Goal: Task Accomplishment & Management: Use online tool/utility

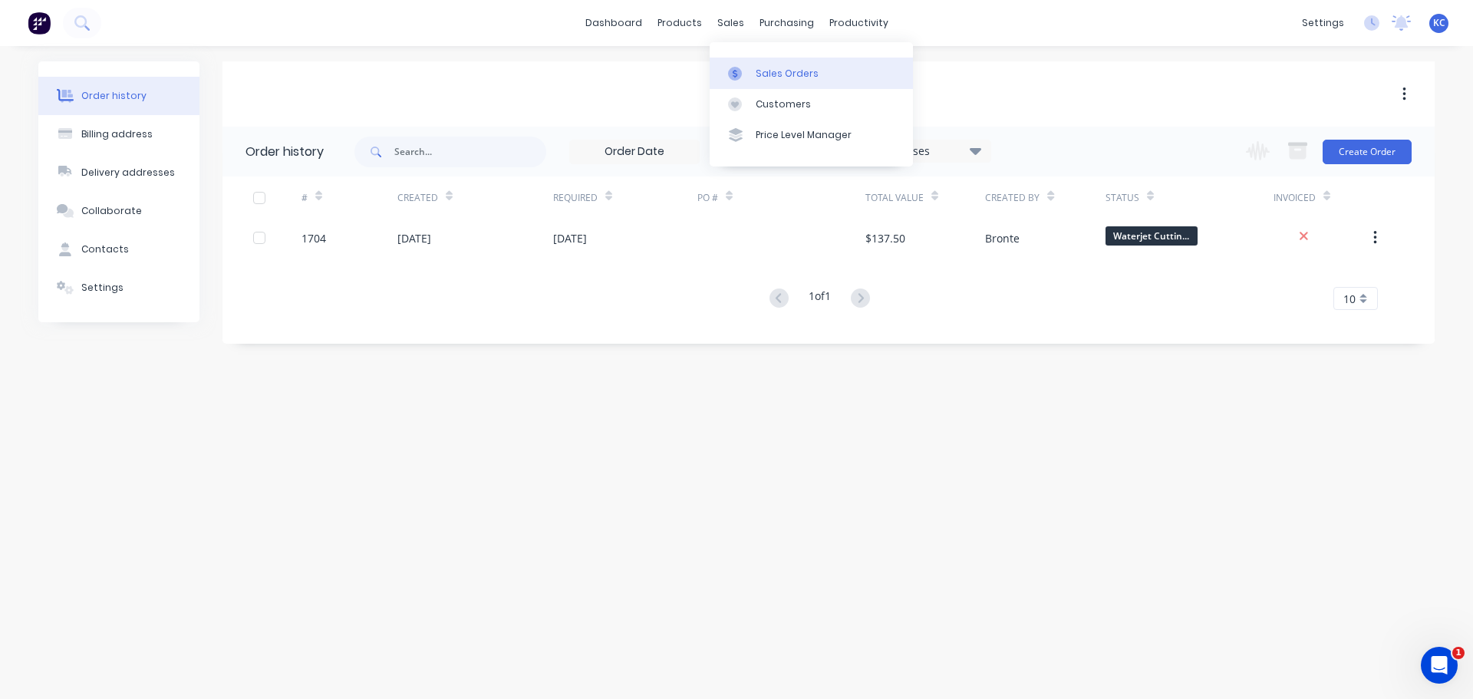
click at [768, 71] on div "Sales Orders" at bounding box center [787, 74] width 63 height 14
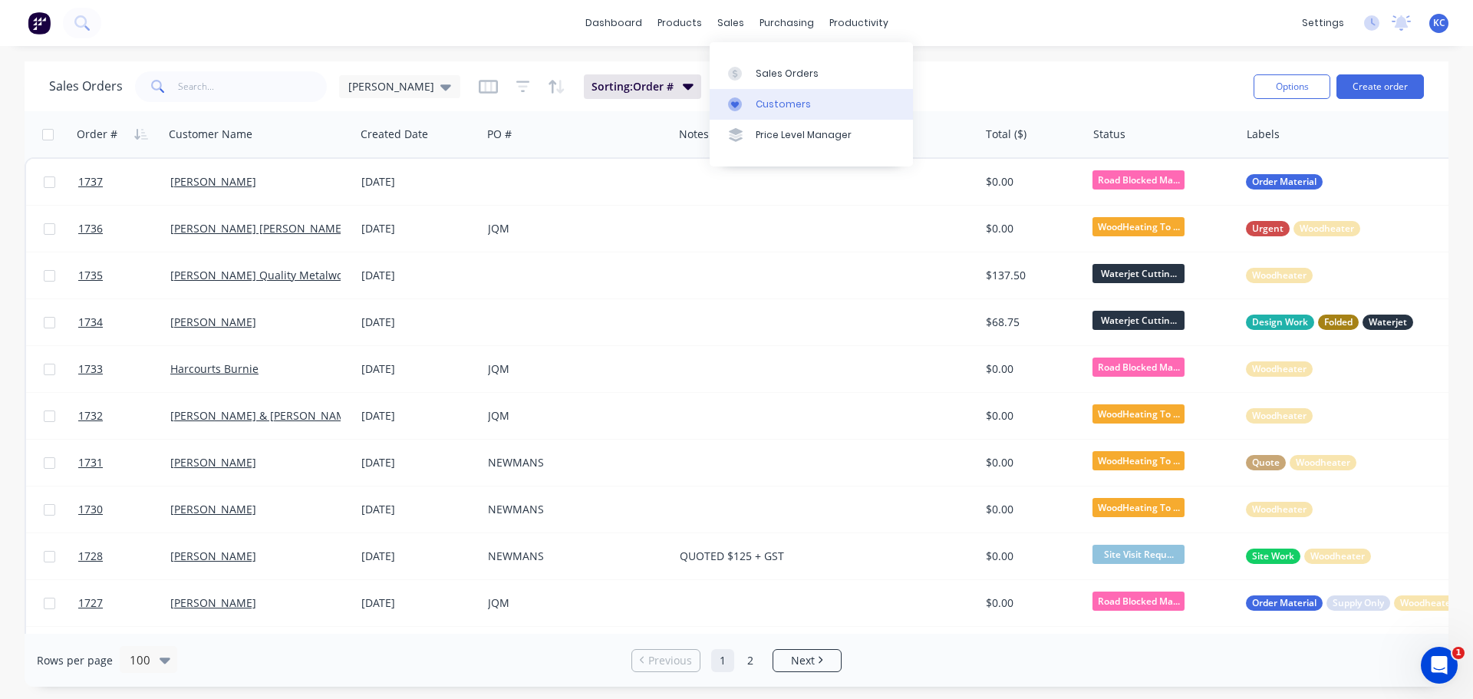
click at [766, 107] on div "Customers" at bounding box center [783, 104] width 55 height 14
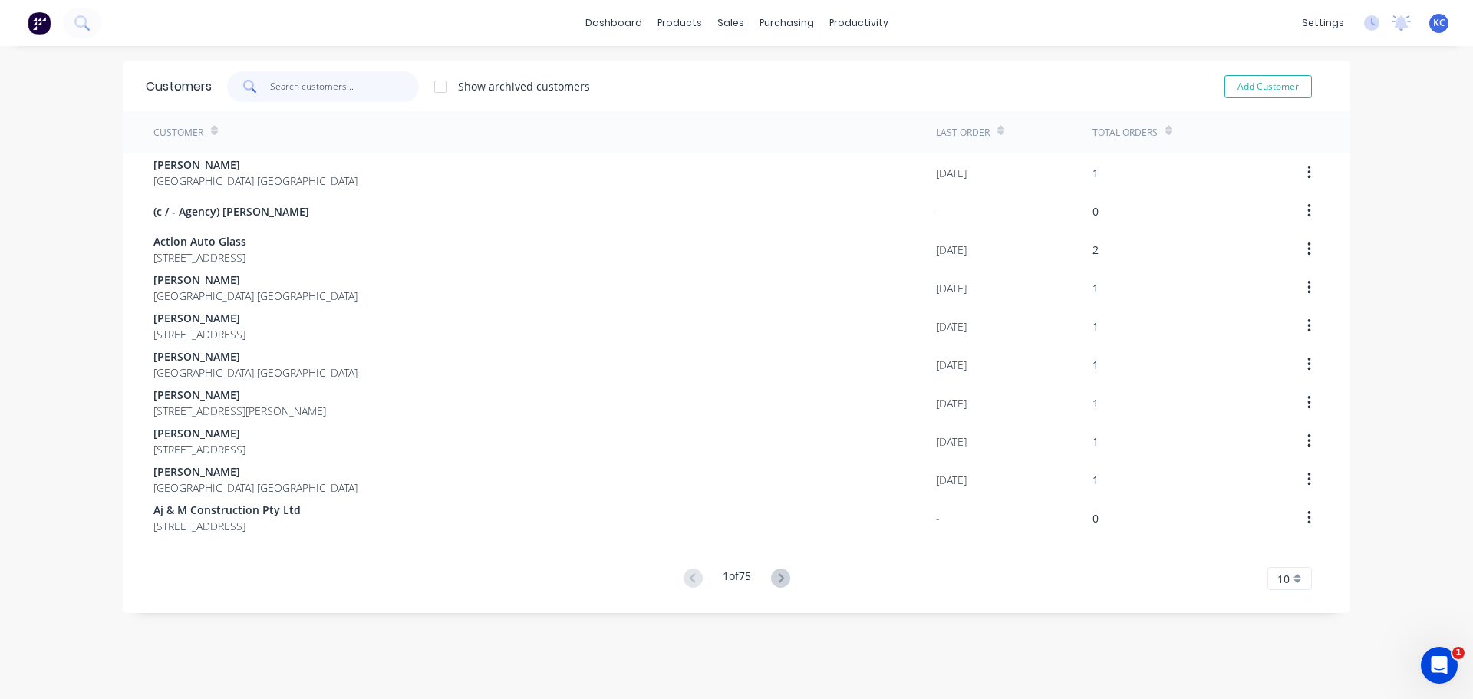
click at [343, 87] on input "text" at bounding box center [345, 86] width 150 height 31
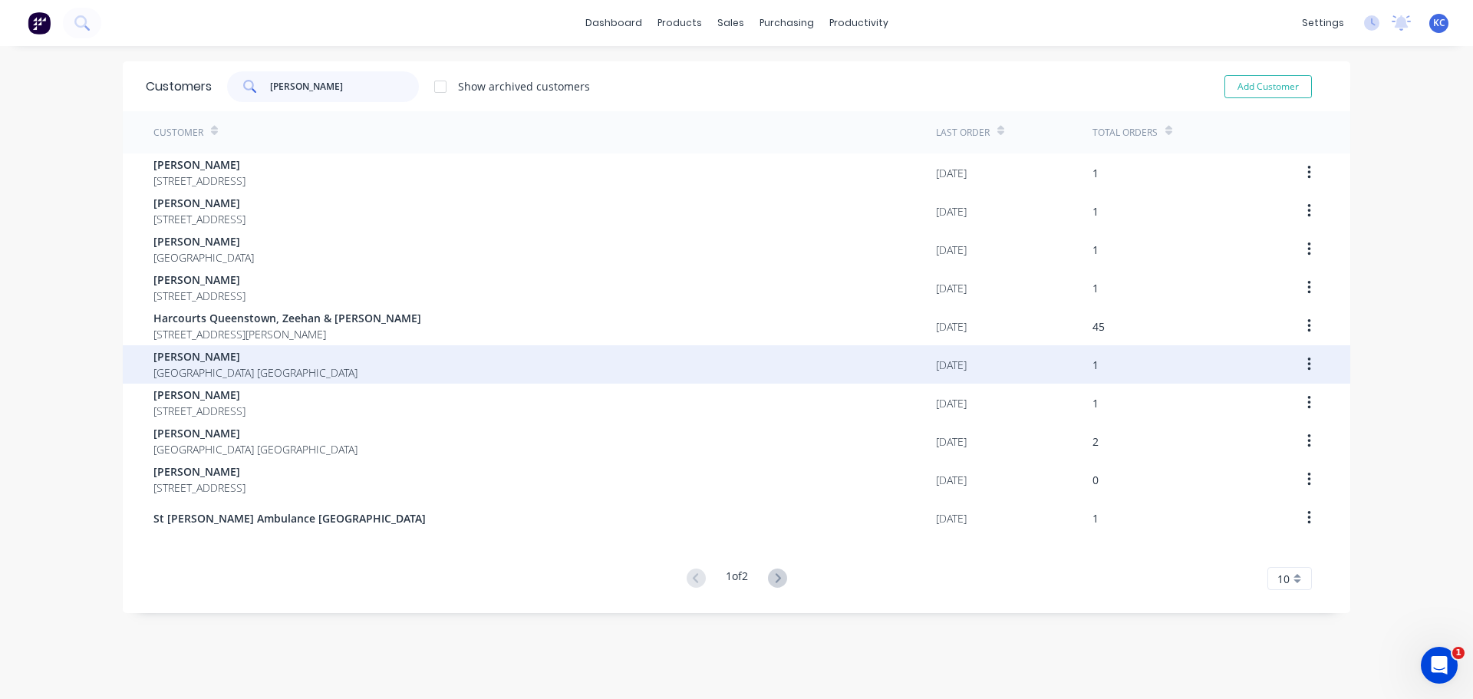
type input "[PERSON_NAME]"
click at [1308, 363] on button "button" at bounding box center [1309, 365] width 36 height 28
click at [209, 361] on span "[PERSON_NAME]" at bounding box center [255, 356] width 204 height 16
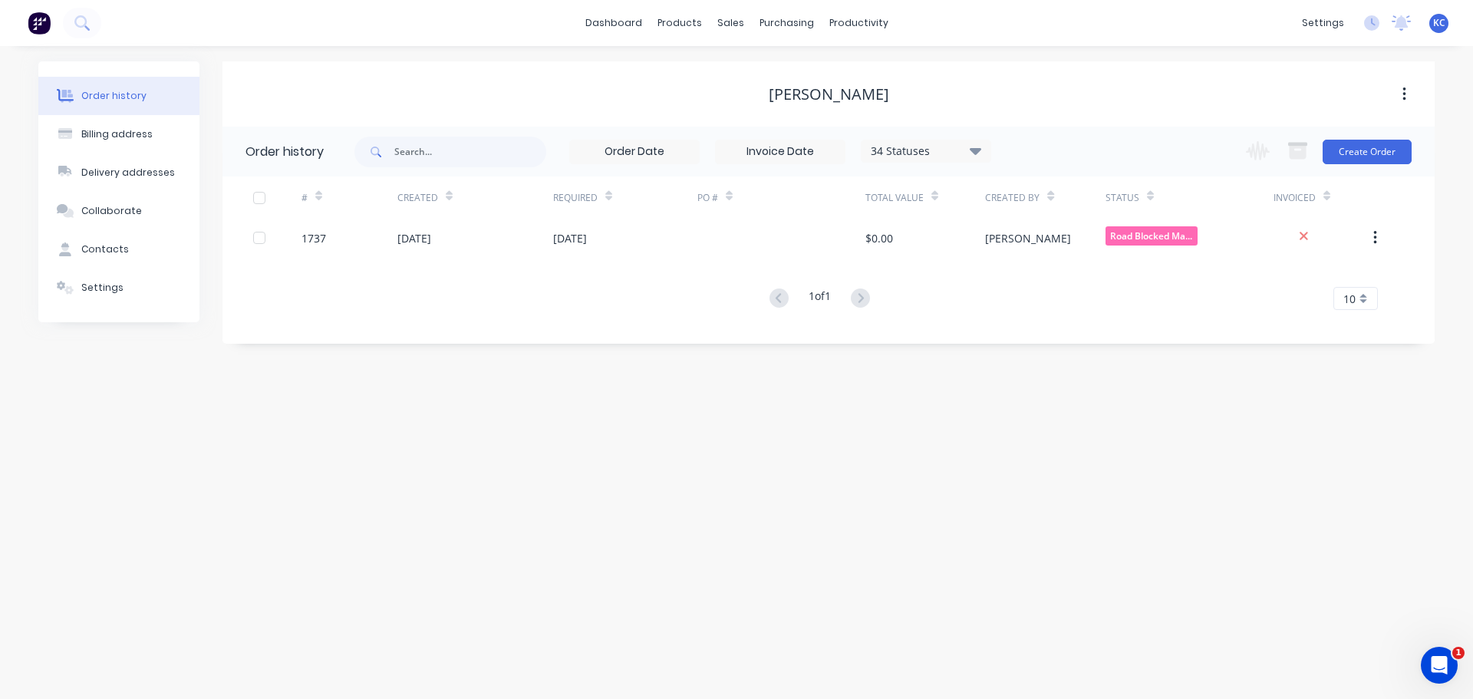
click at [838, 90] on div "[PERSON_NAME]" at bounding box center [829, 94] width 120 height 18
click at [90, 235] on button "Contacts" at bounding box center [118, 249] width 161 height 38
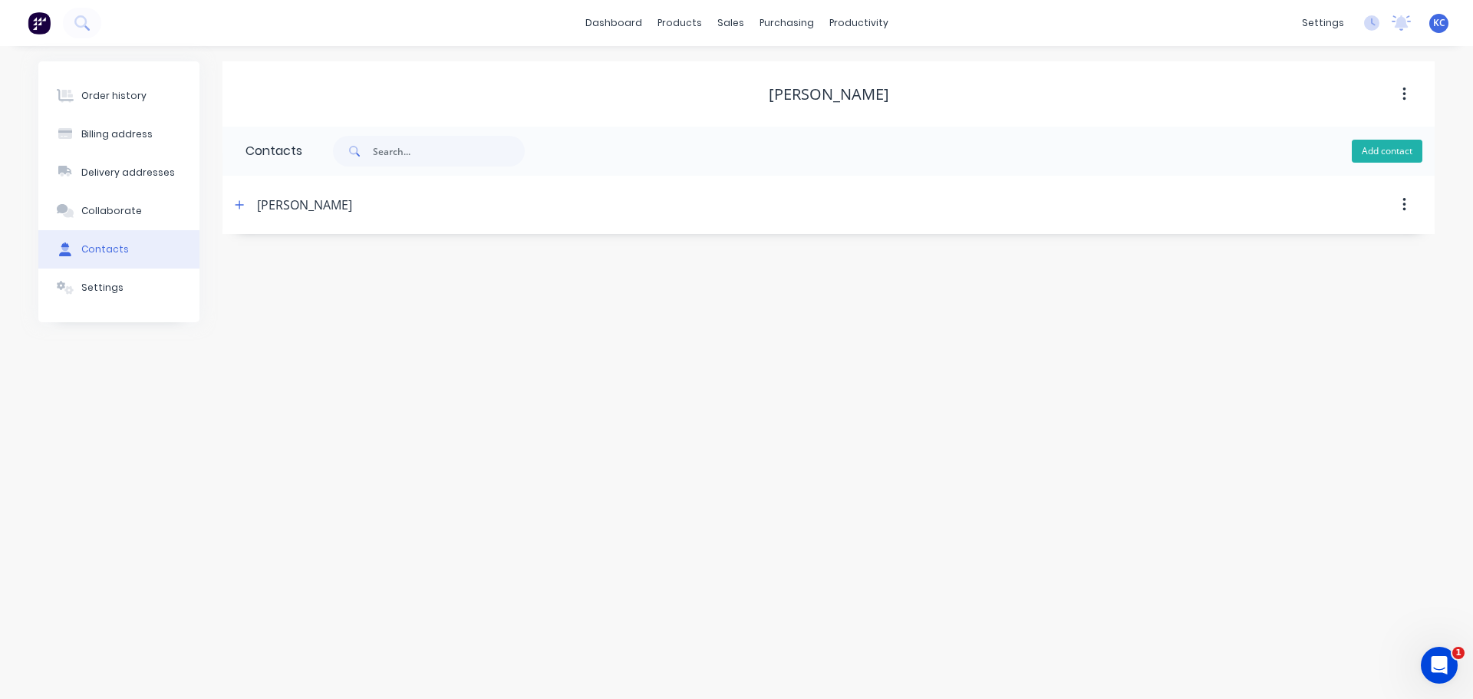
click at [1387, 148] on button "Add contact" at bounding box center [1387, 151] width 71 height 23
select select "AU"
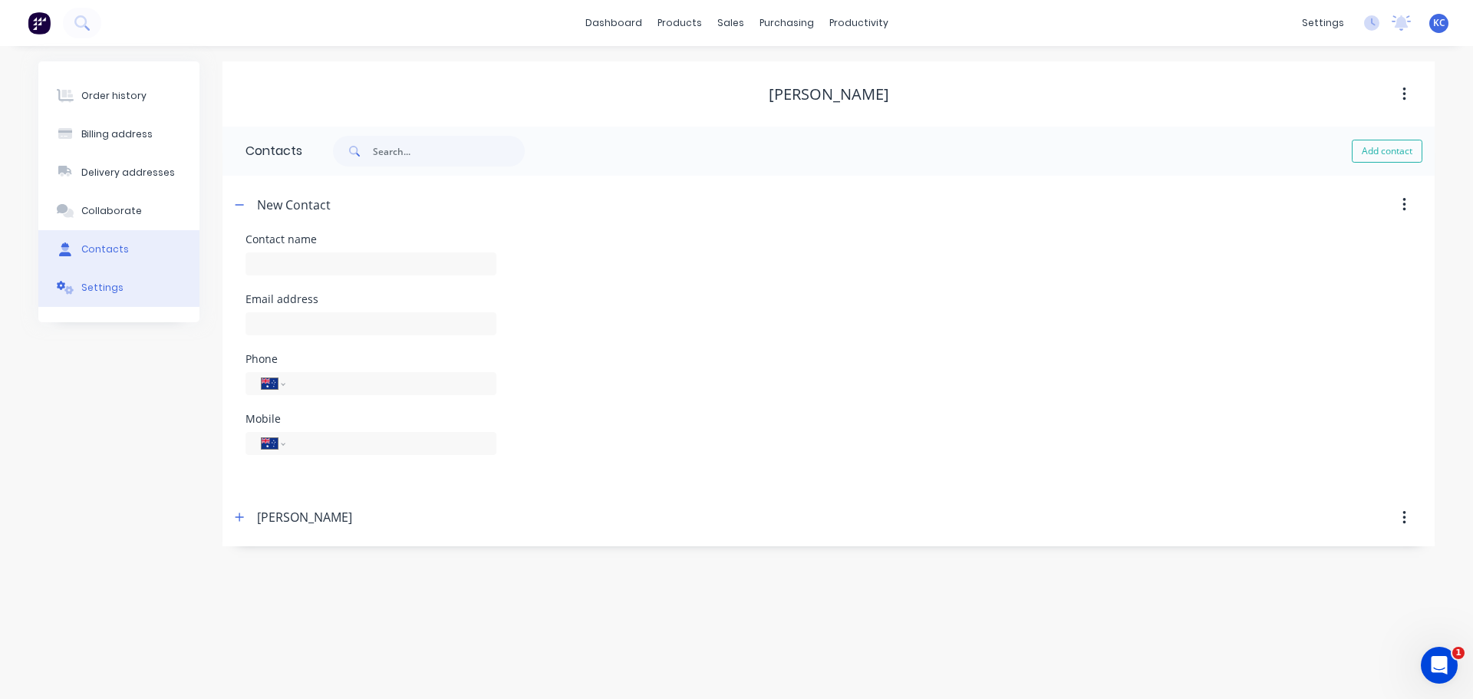
click at [74, 290] on div at bounding box center [65, 288] width 23 height 14
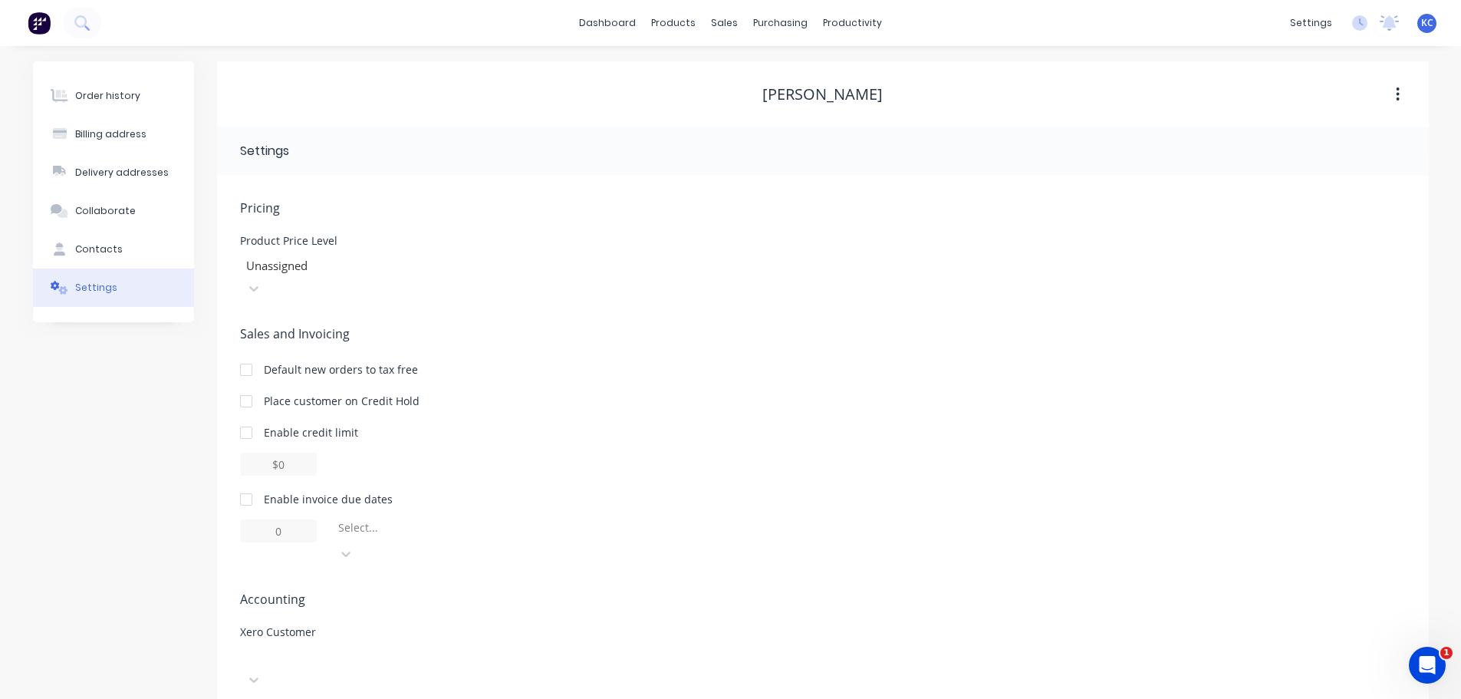
click at [314, 166] on header "Settings" at bounding box center [823, 151] width 1212 height 49
click at [135, 124] on button "Billing address" at bounding box center [113, 134] width 161 height 38
select select "AU"
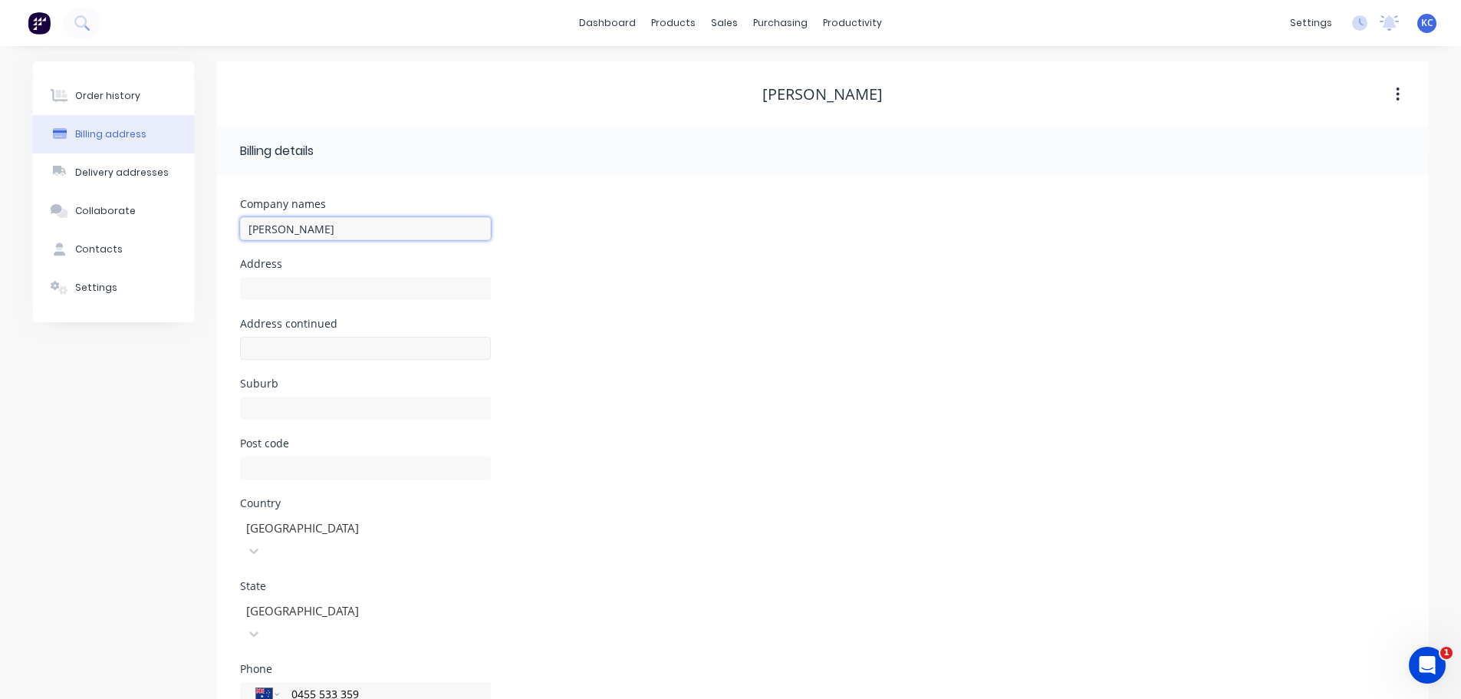
drag, startPoint x: 294, startPoint y: 228, endPoint x: 290, endPoint y: 351, distance: 122.8
click at [294, 227] on input "[PERSON_NAME]" at bounding box center [365, 228] width 251 height 23
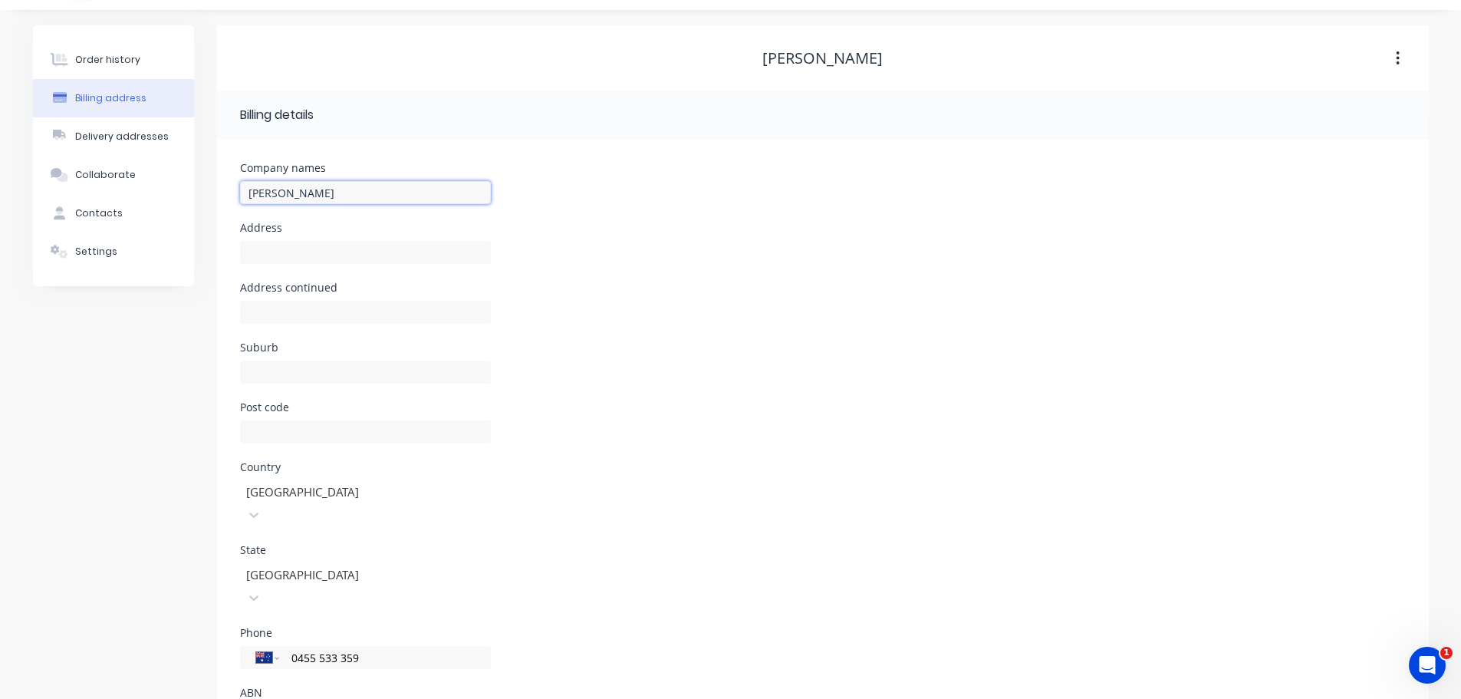
scroll to position [69, 0]
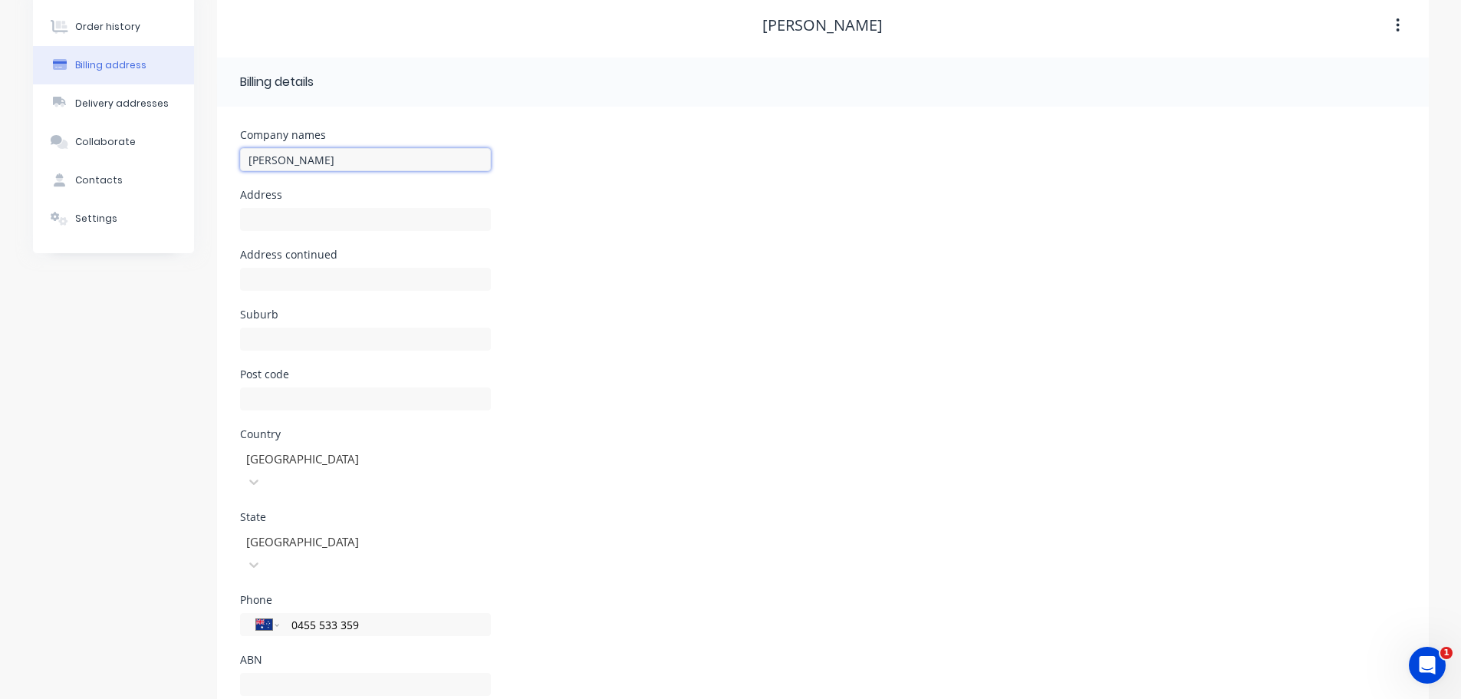
type input "[PERSON_NAME]"
click at [828, 411] on div "Post code" at bounding box center [823, 399] width 1166 height 60
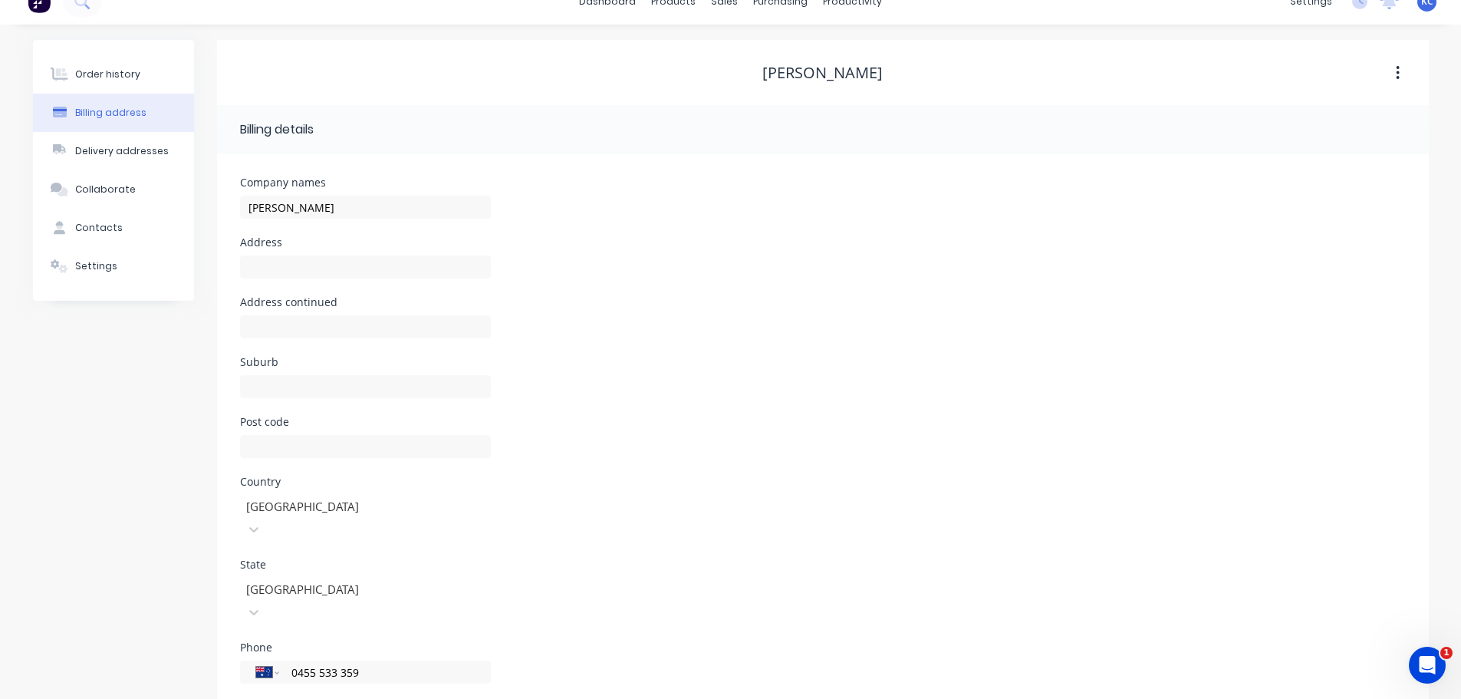
scroll to position [0, 0]
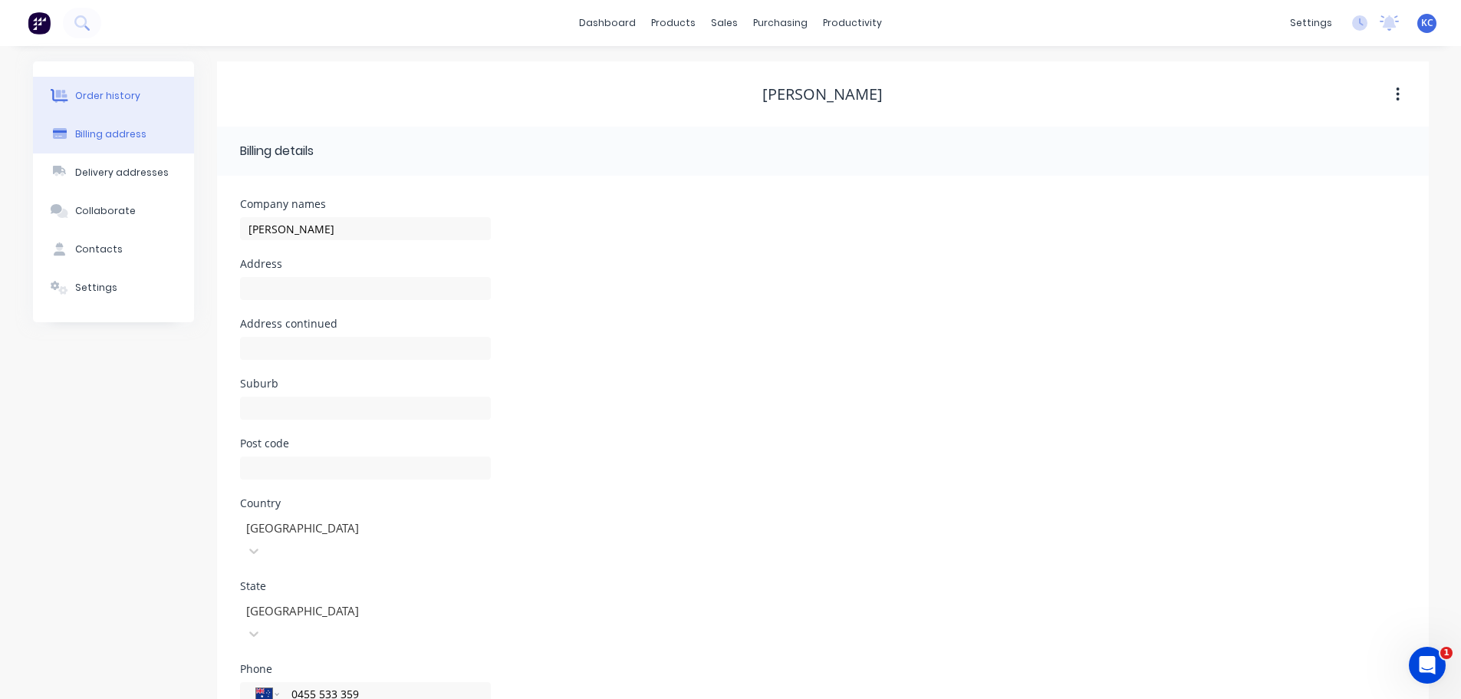
click at [121, 98] on div "Order history" at bounding box center [107, 96] width 65 height 14
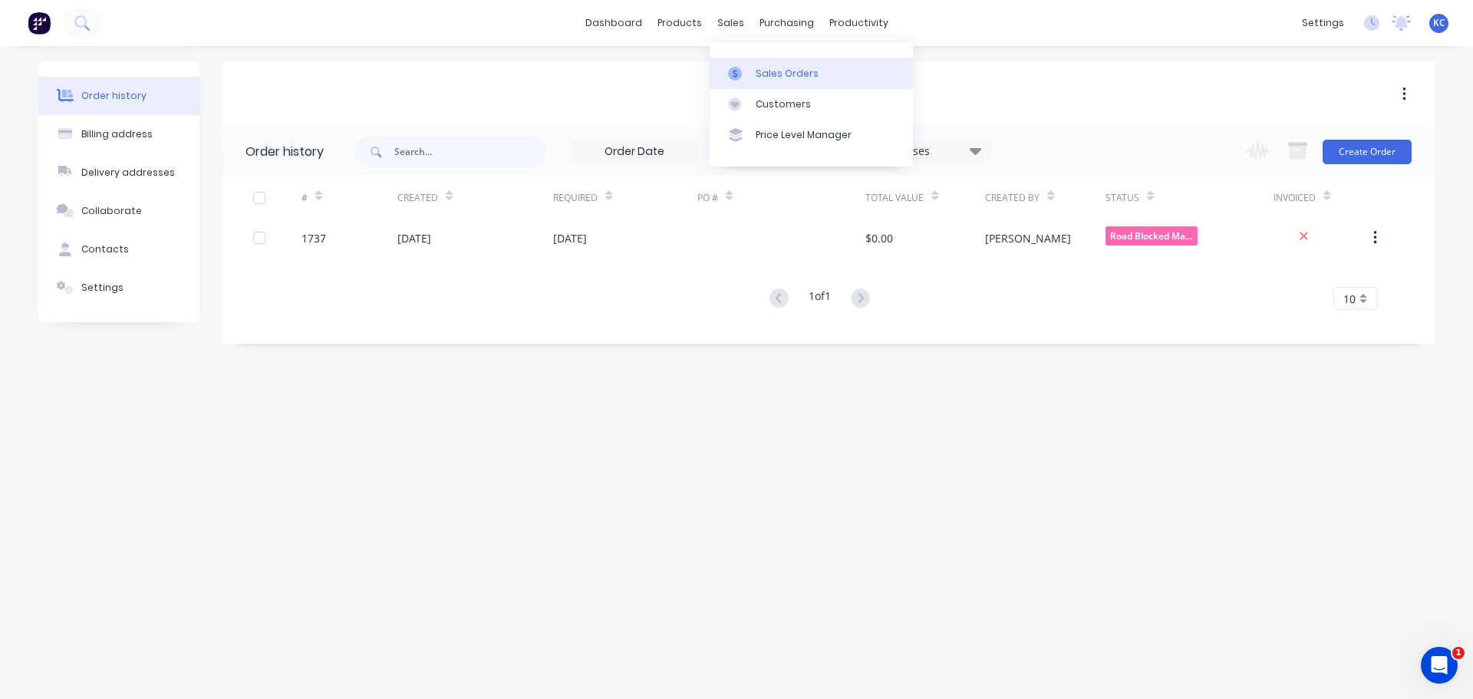
click at [785, 70] on div "Sales Orders" at bounding box center [787, 74] width 63 height 14
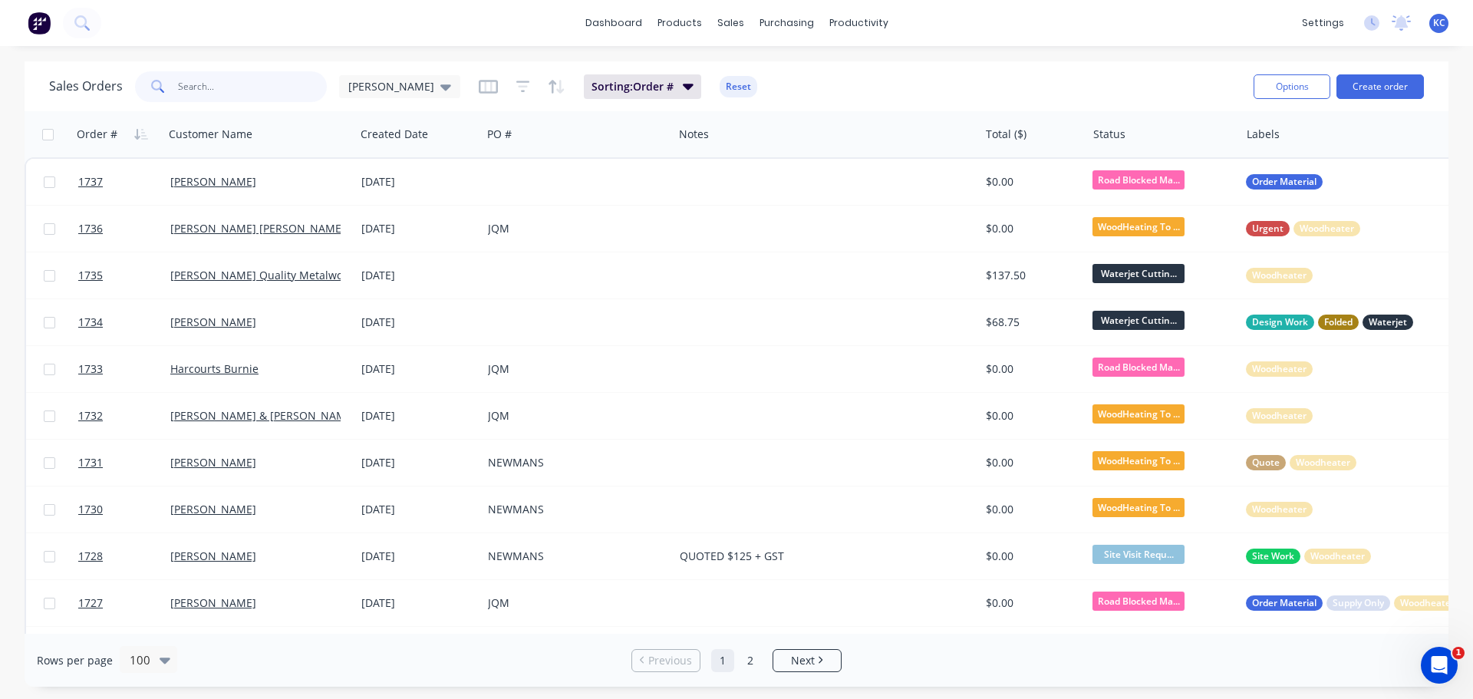
click at [272, 87] on input "text" at bounding box center [253, 86] width 150 height 31
type input "ASHGROVE"
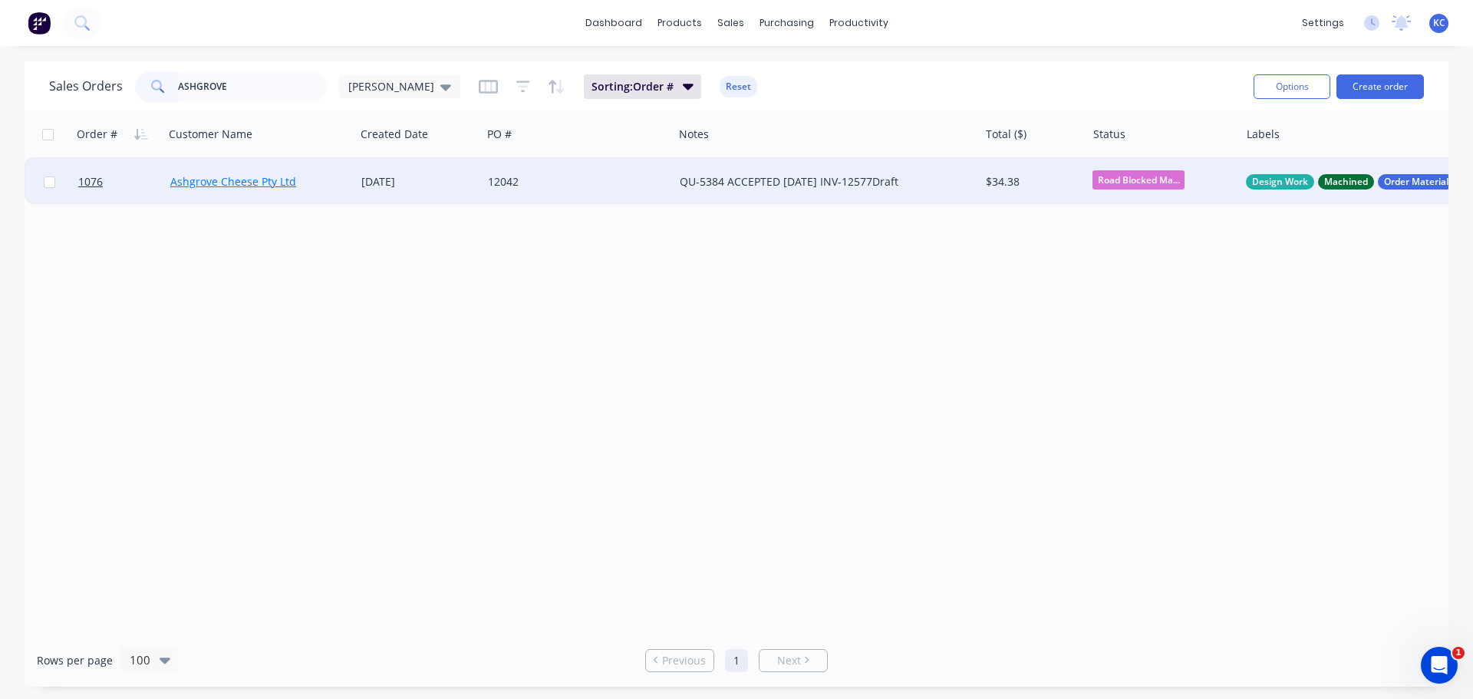
click at [219, 179] on link "Ashgrove Cheese Pty Ltd" at bounding box center [233, 181] width 126 height 15
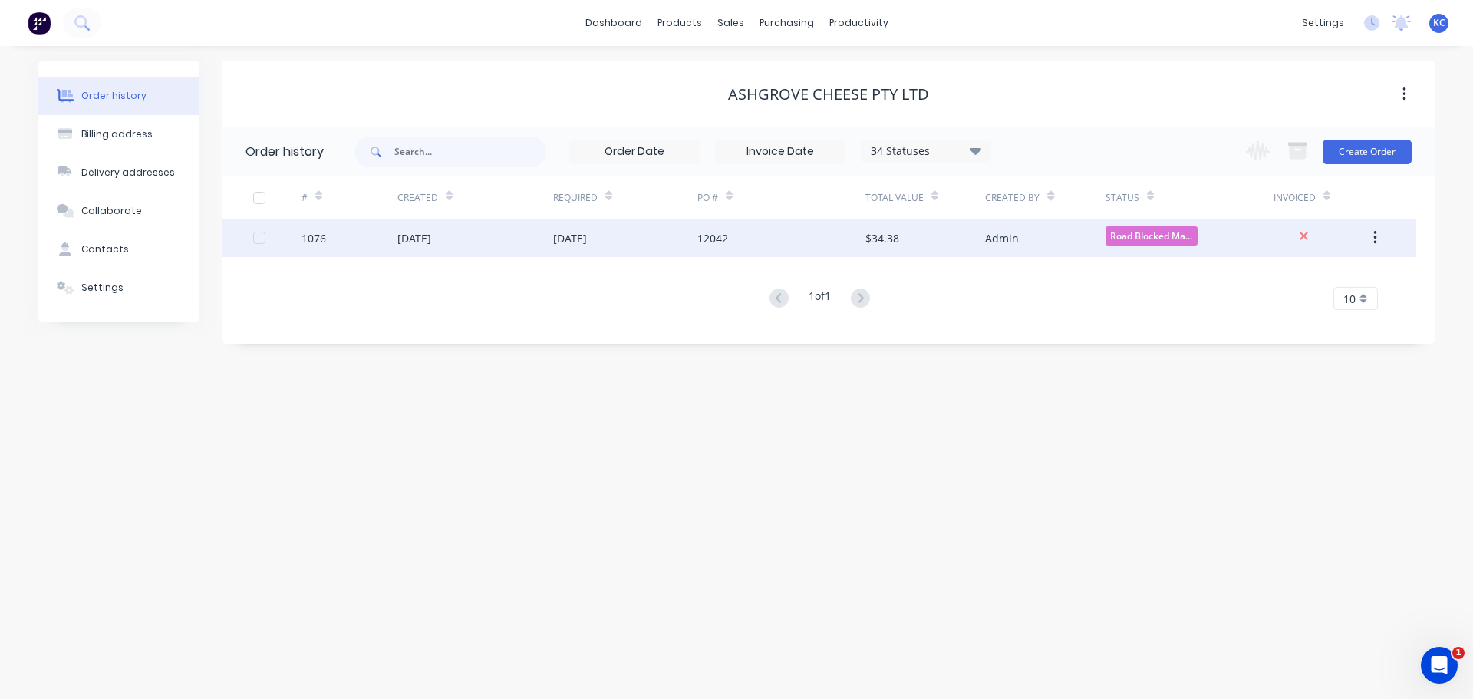
click at [407, 243] on div "[DATE]" at bounding box center [414, 238] width 34 height 16
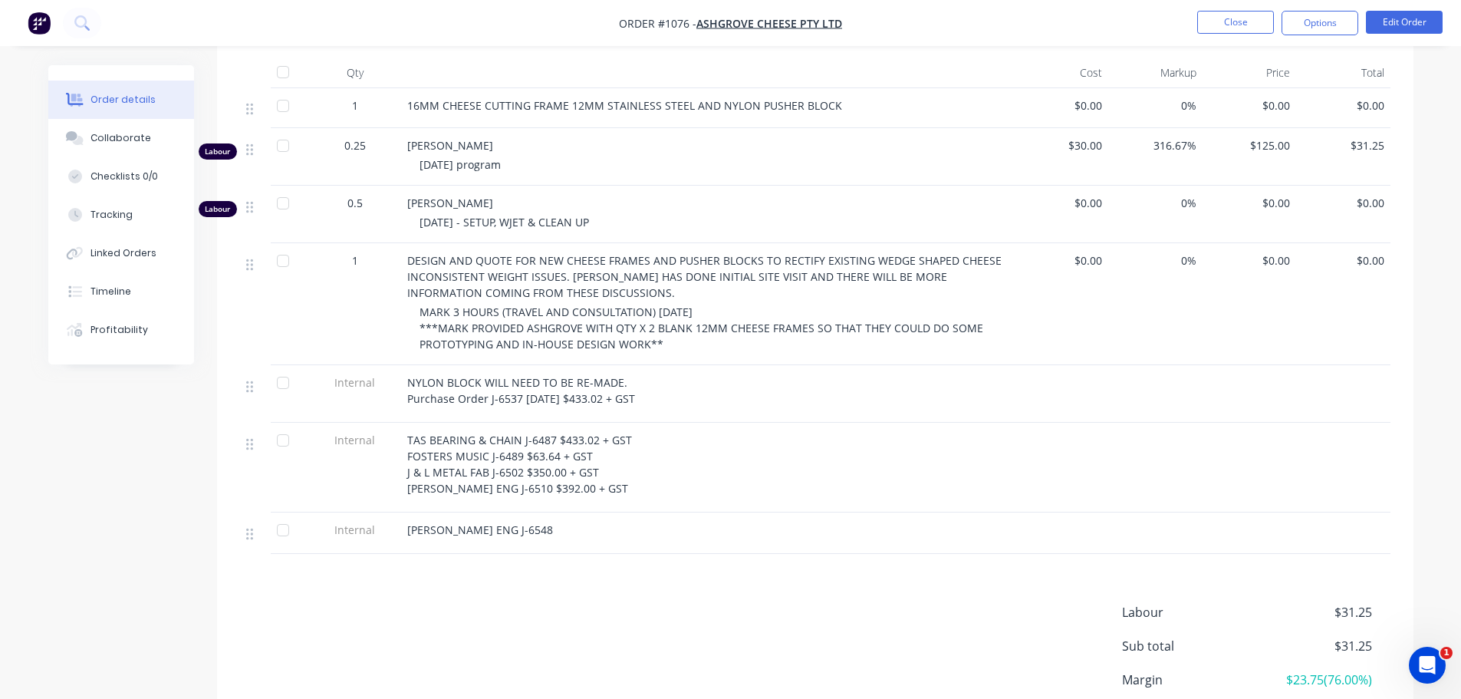
scroll to position [537, 0]
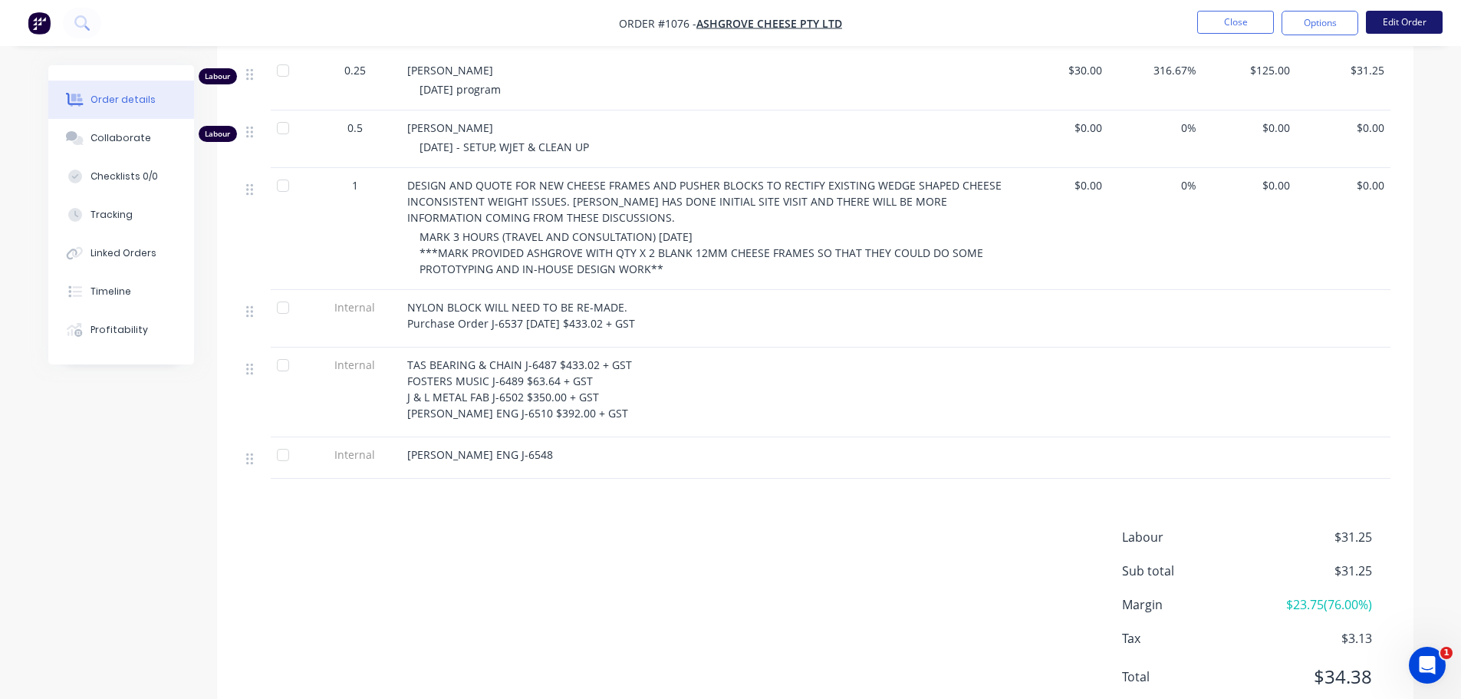
click at [1405, 25] on button "Edit Order" at bounding box center [1404, 22] width 77 height 23
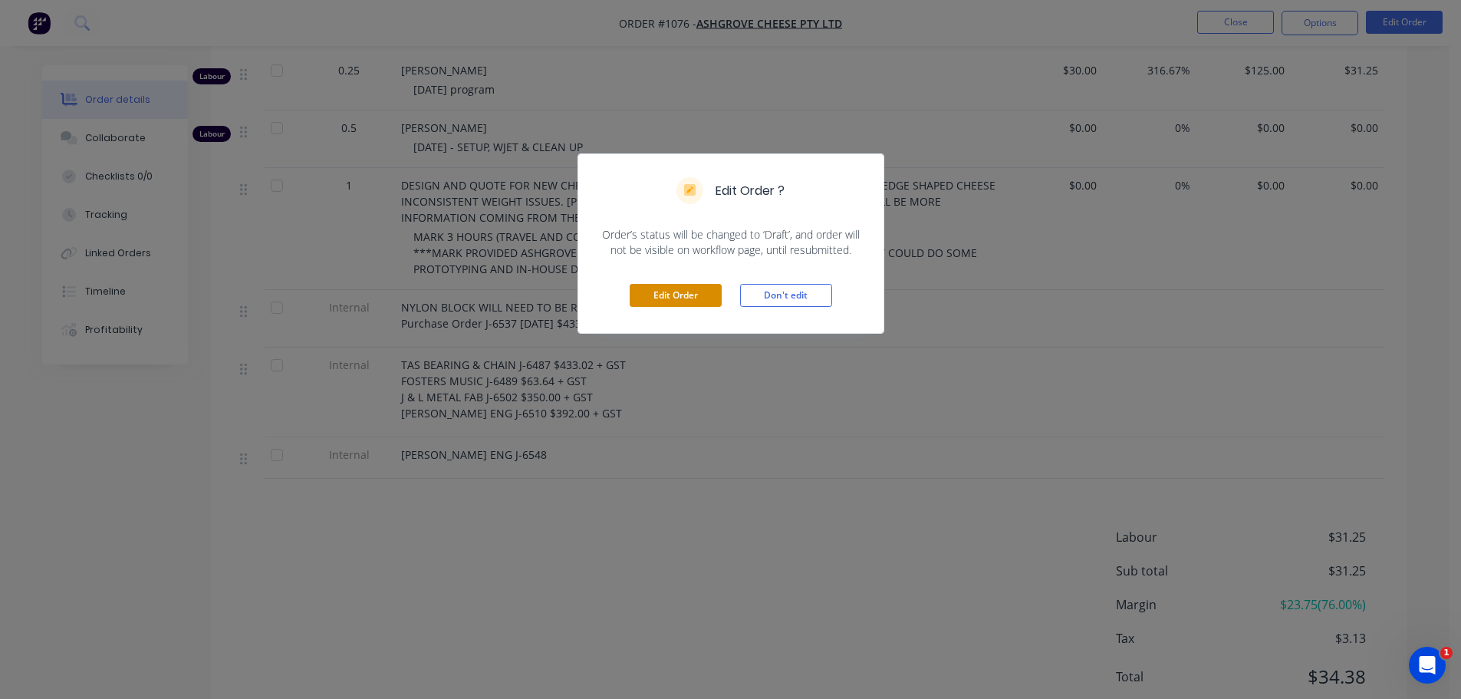
click at [711, 293] on button "Edit Order" at bounding box center [676, 295] width 92 height 23
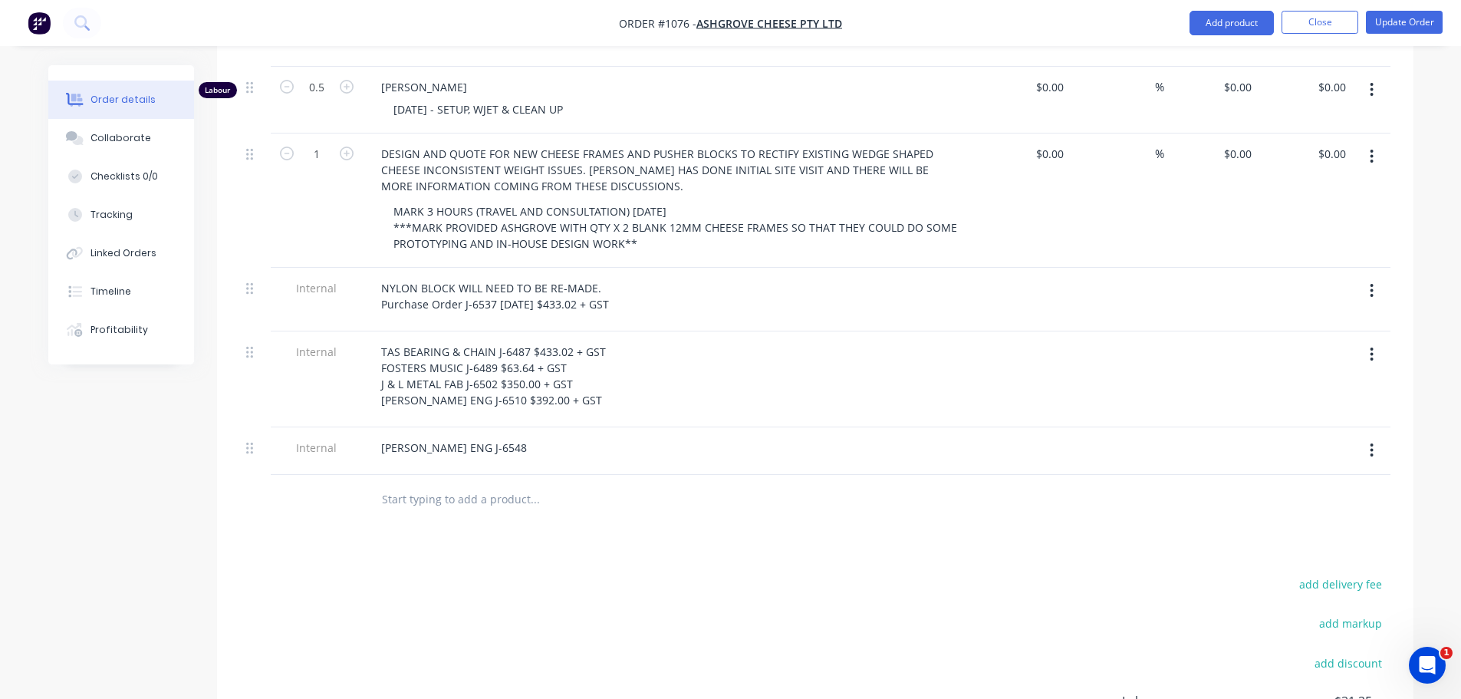
scroll to position [690, 0]
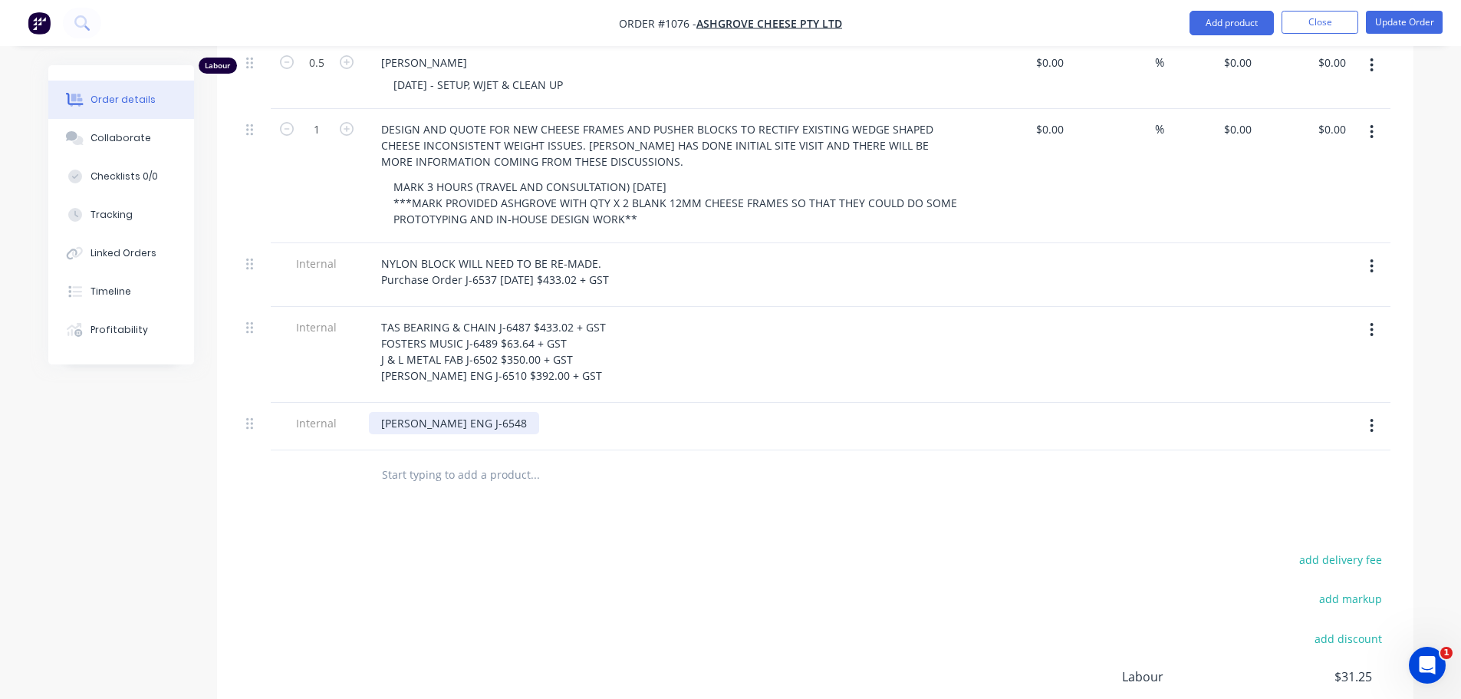
click at [480, 412] on div "[PERSON_NAME] ENG J-6548" at bounding box center [454, 423] width 170 height 22
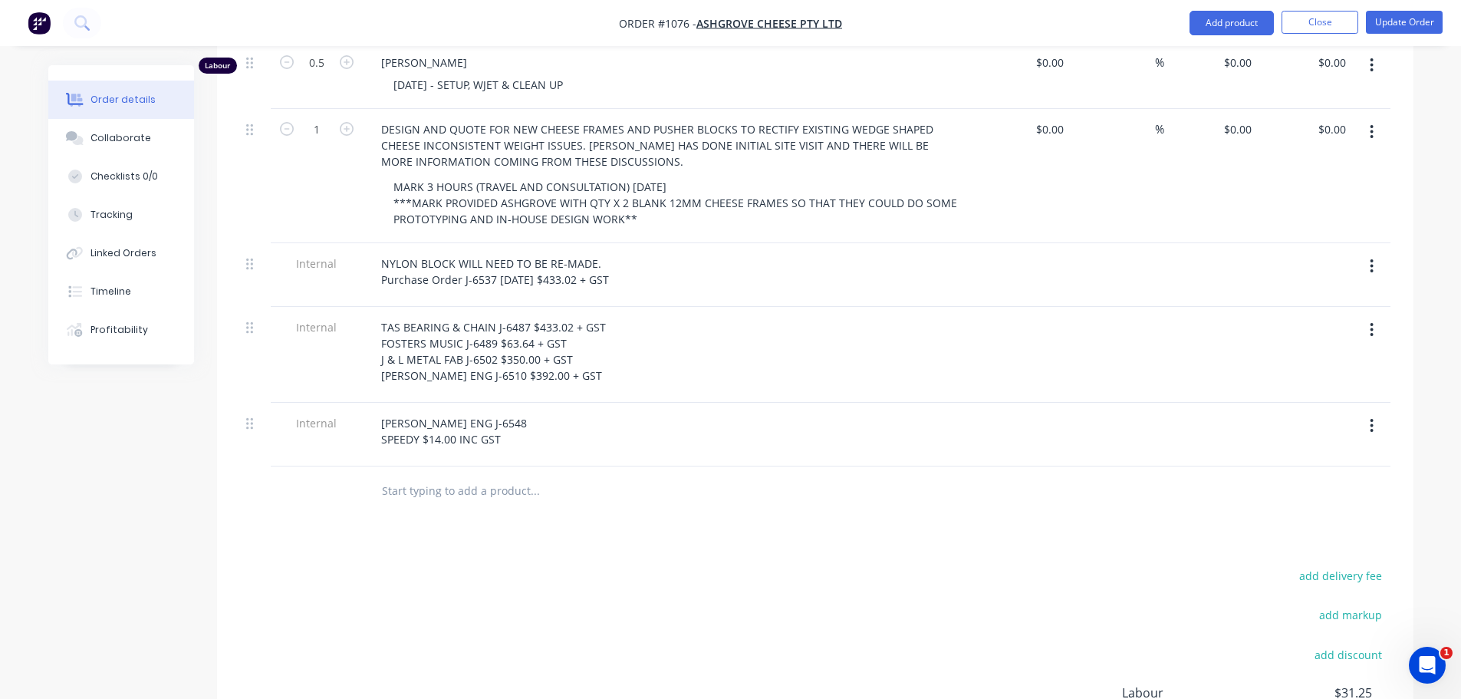
click at [578, 412] on div "[PERSON_NAME] ENG J-6548 SPEEDY $14.00 INC GST" at bounding box center [669, 431] width 601 height 38
click at [1406, 26] on button "Update Order" at bounding box center [1404, 22] width 77 height 23
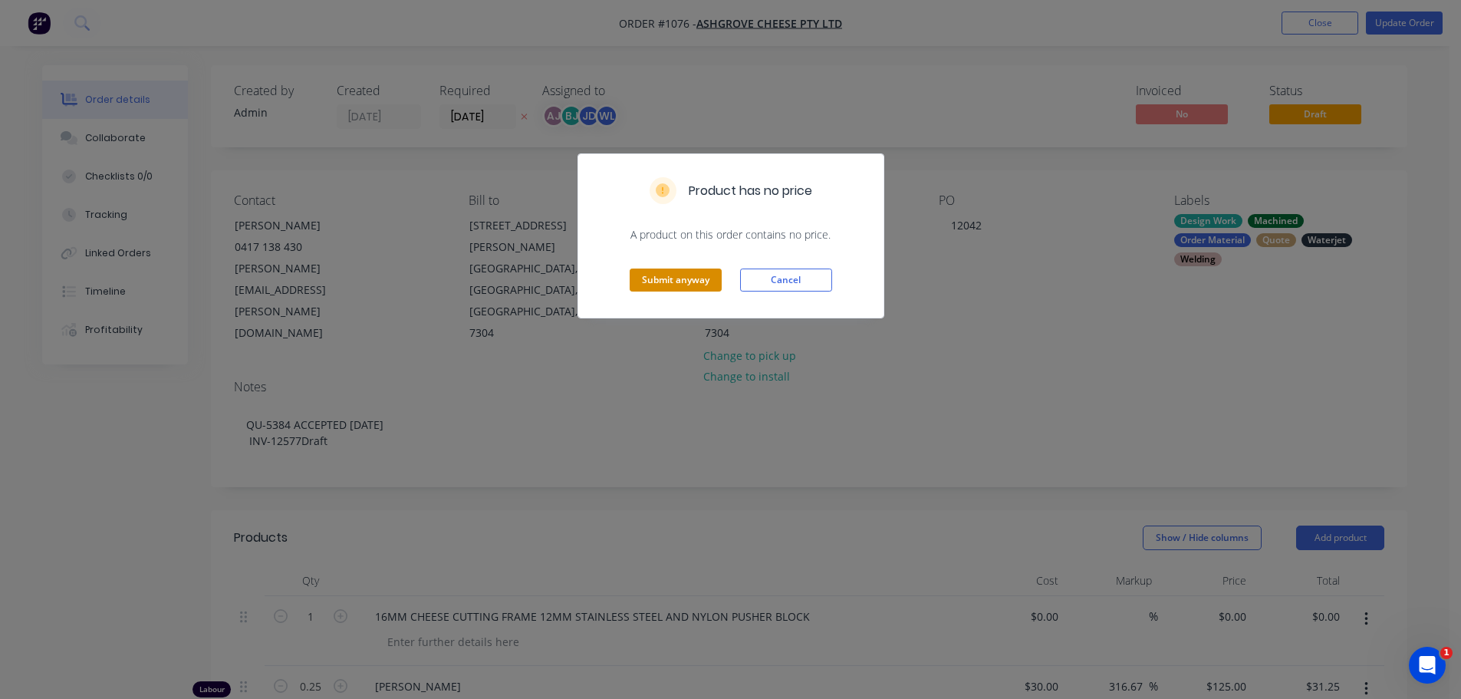
click at [687, 273] on button "Submit anyway" at bounding box center [676, 279] width 92 height 23
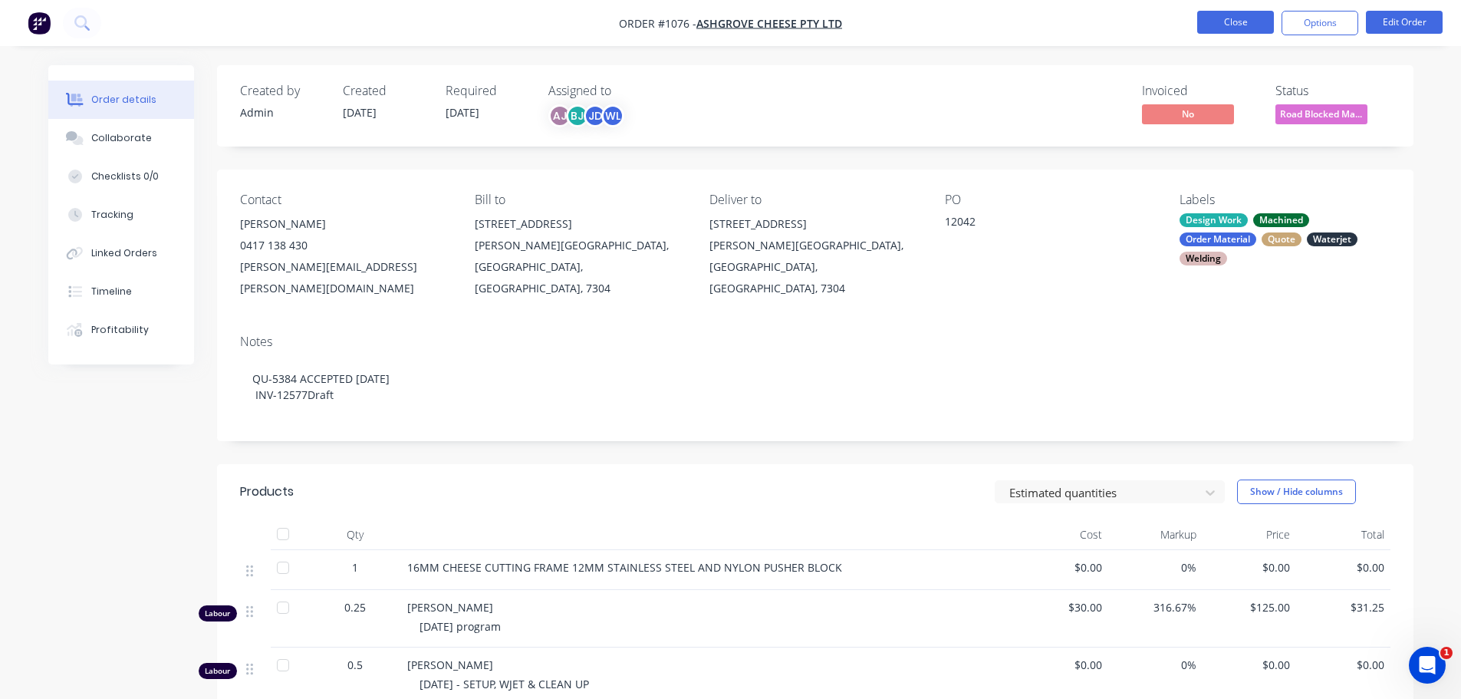
click at [1210, 28] on button "Close" at bounding box center [1235, 22] width 77 height 23
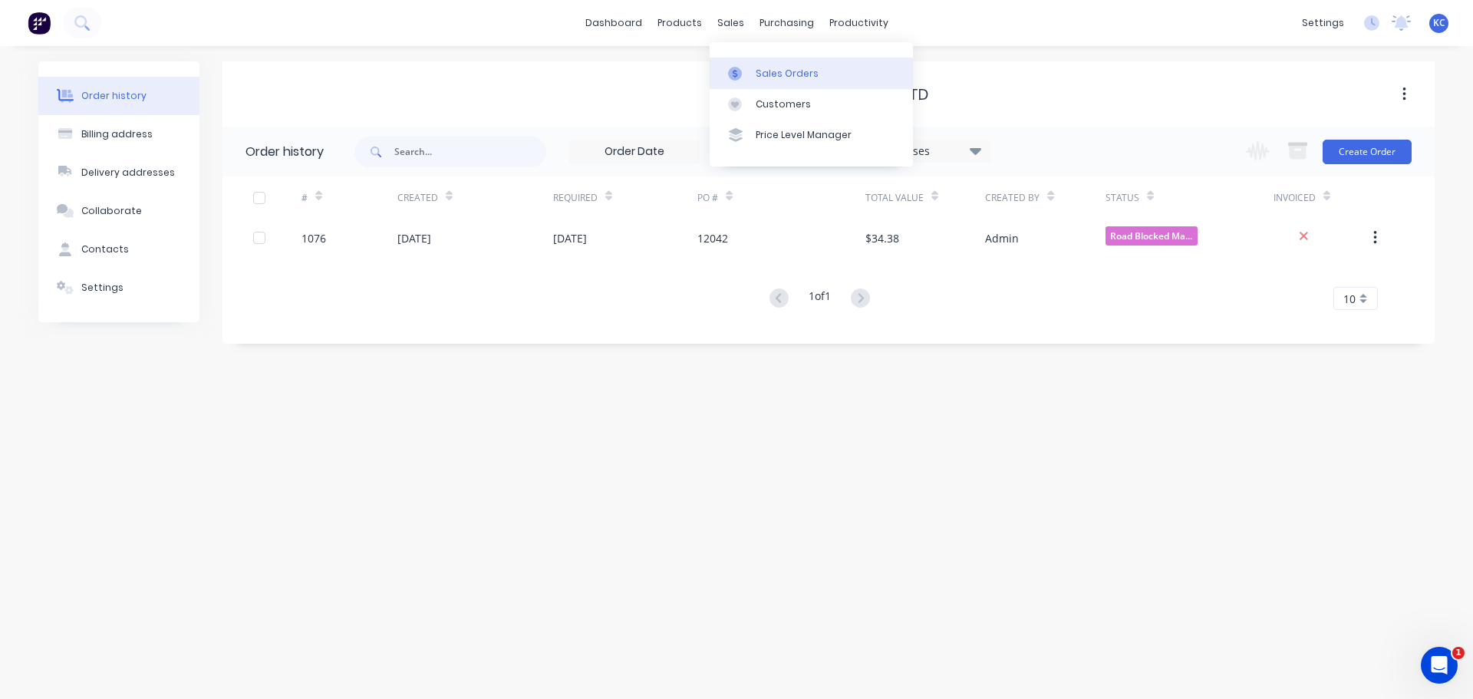
click at [762, 64] on link "Sales Orders" at bounding box center [811, 73] width 203 height 31
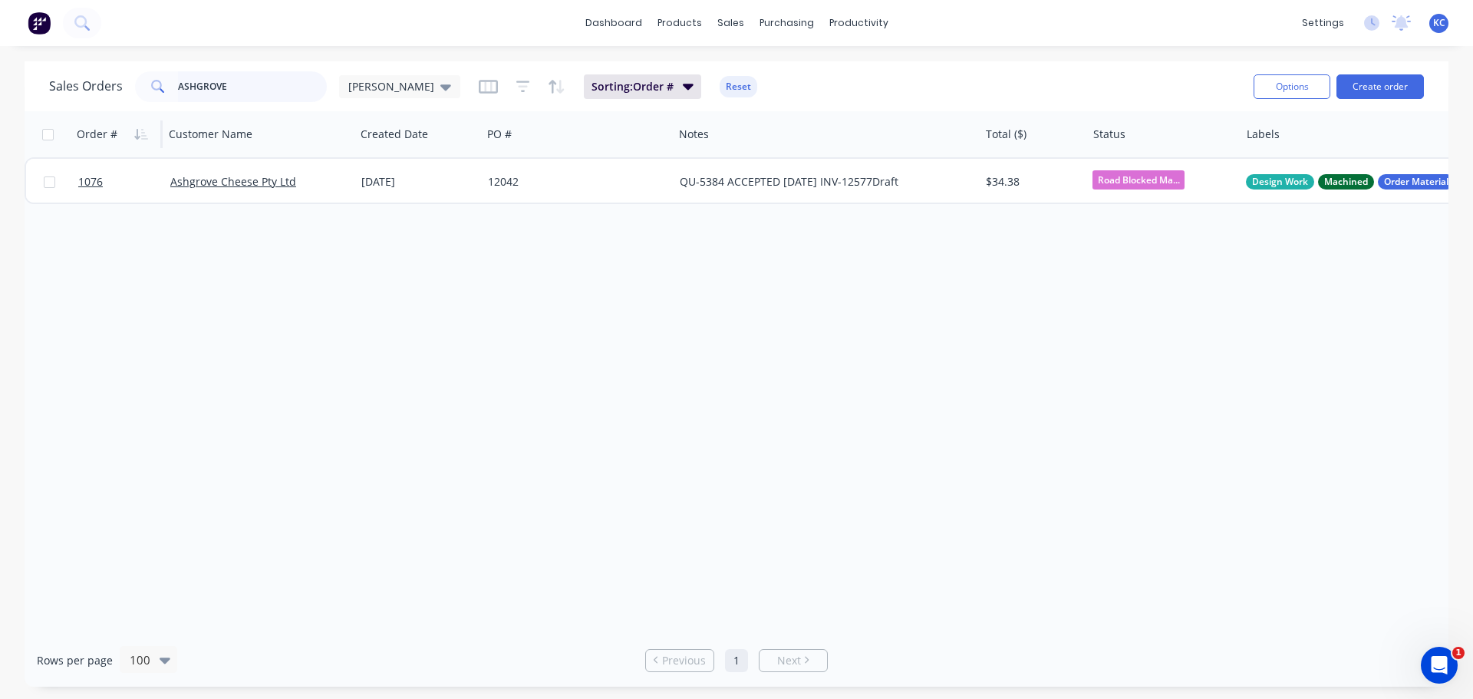
drag, startPoint x: 254, startPoint y: 90, endPoint x: 86, endPoint y: 136, distance: 174.2
click at [161, 100] on div "ASHGROVE" at bounding box center [231, 86] width 192 height 31
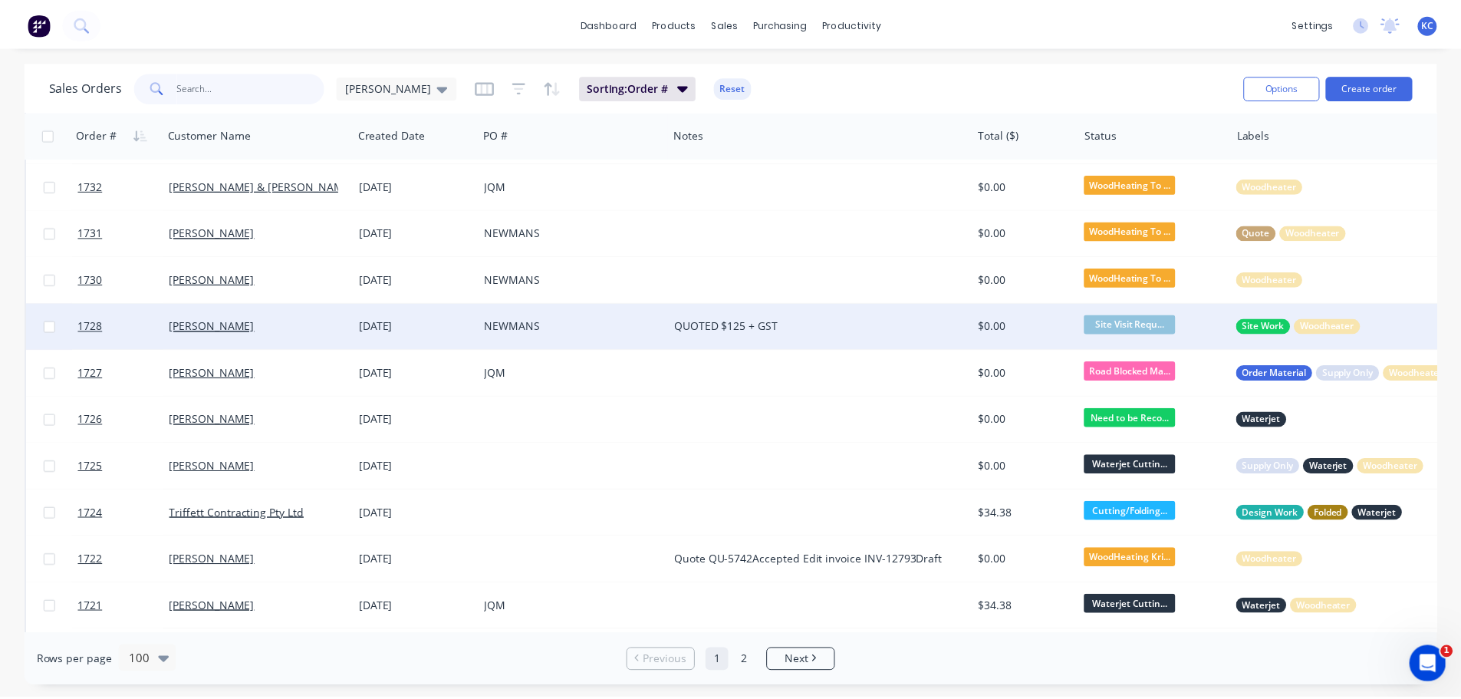
scroll to position [307, 0]
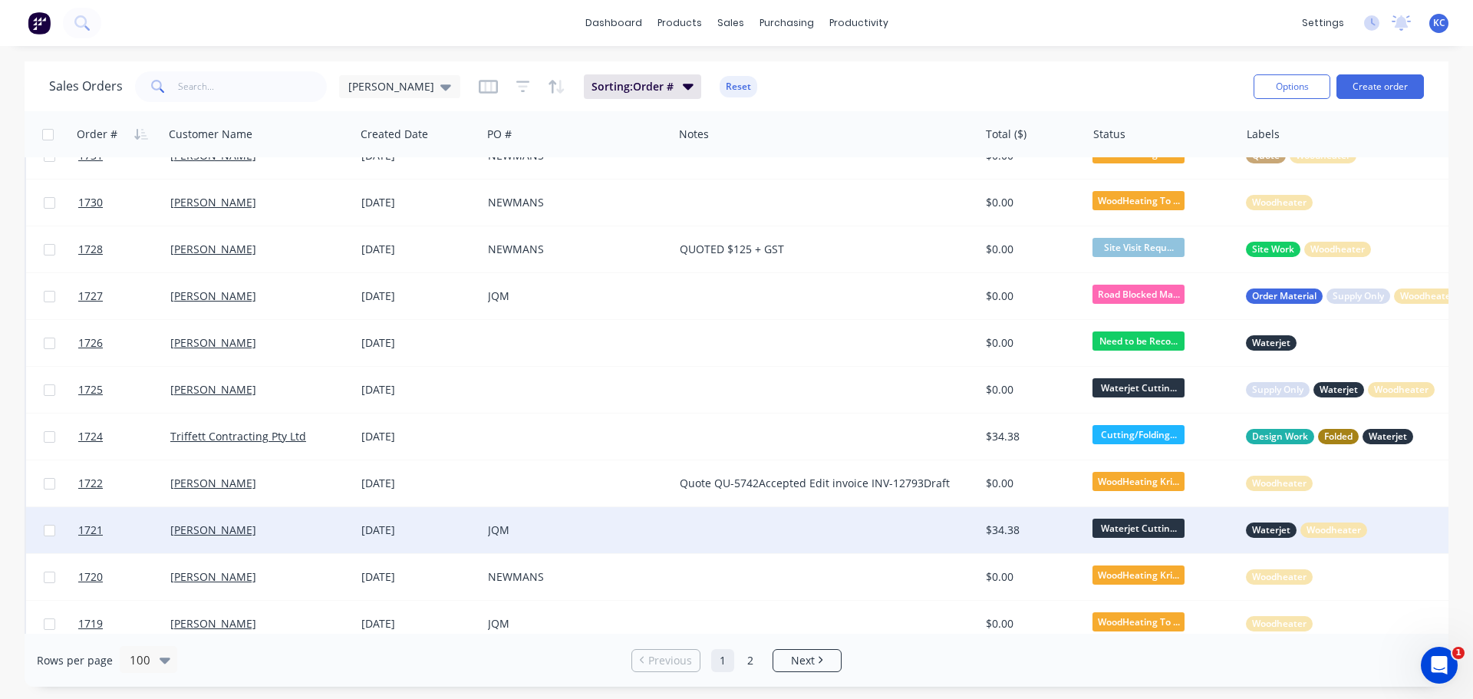
click at [278, 529] on div "[PERSON_NAME]" at bounding box center [255, 529] width 170 height 15
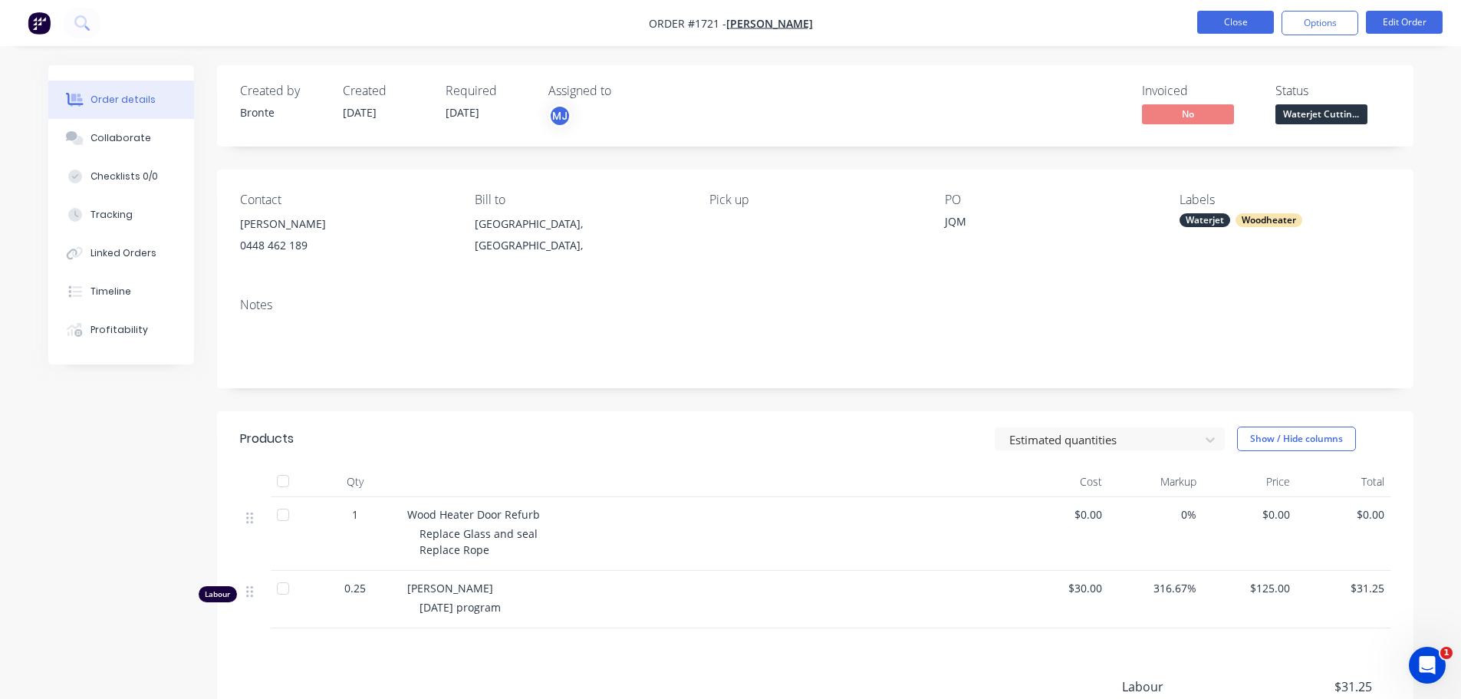
click at [1234, 21] on button "Close" at bounding box center [1235, 22] width 77 height 23
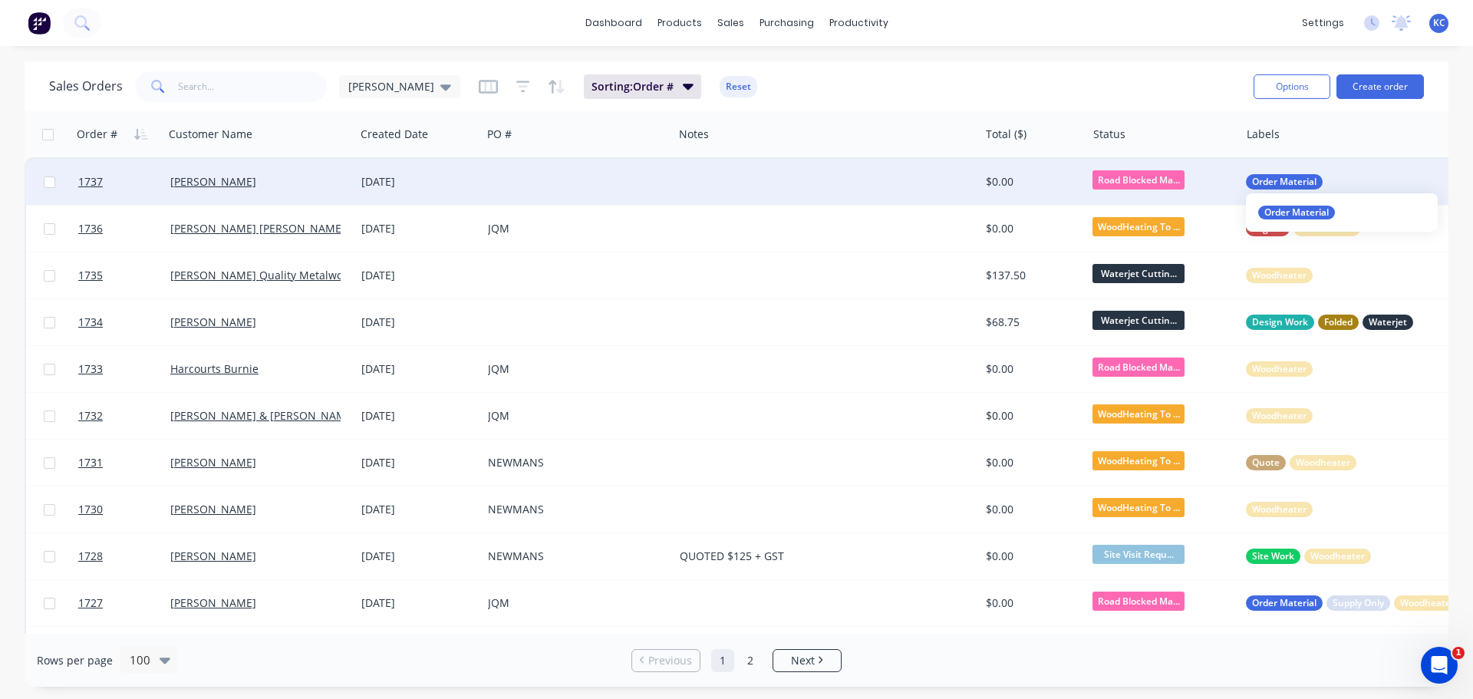
click at [1290, 182] on span "Order Material" at bounding box center [1284, 181] width 64 height 15
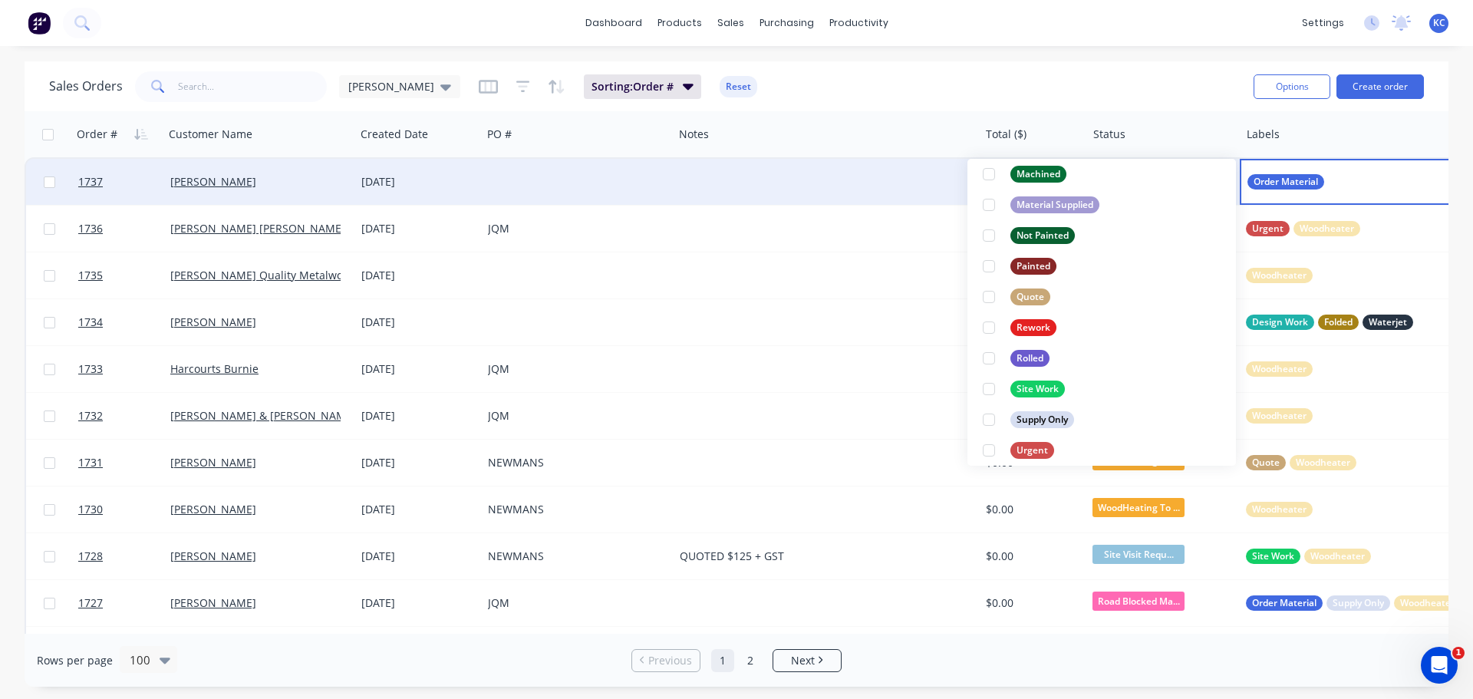
scroll to position [614, 0]
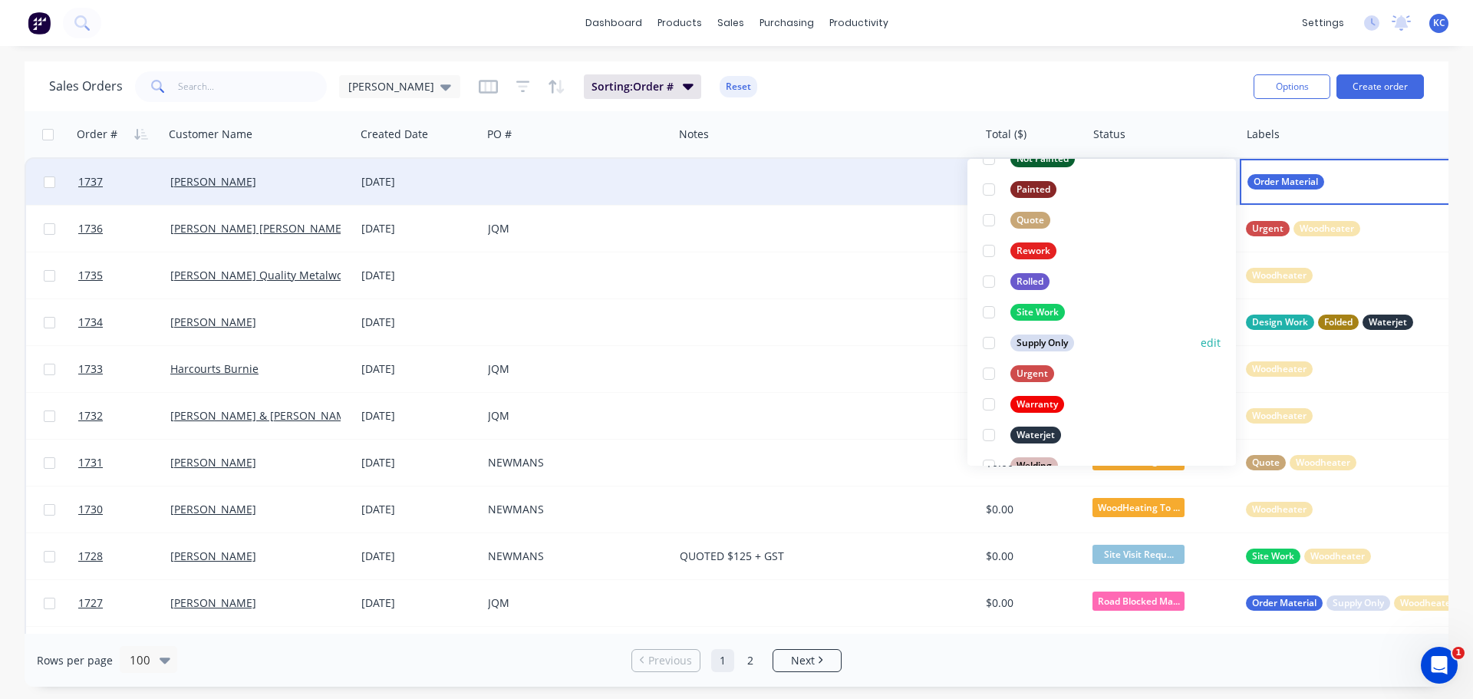
click at [988, 341] on div at bounding box center [988, 343] width 31 height 31
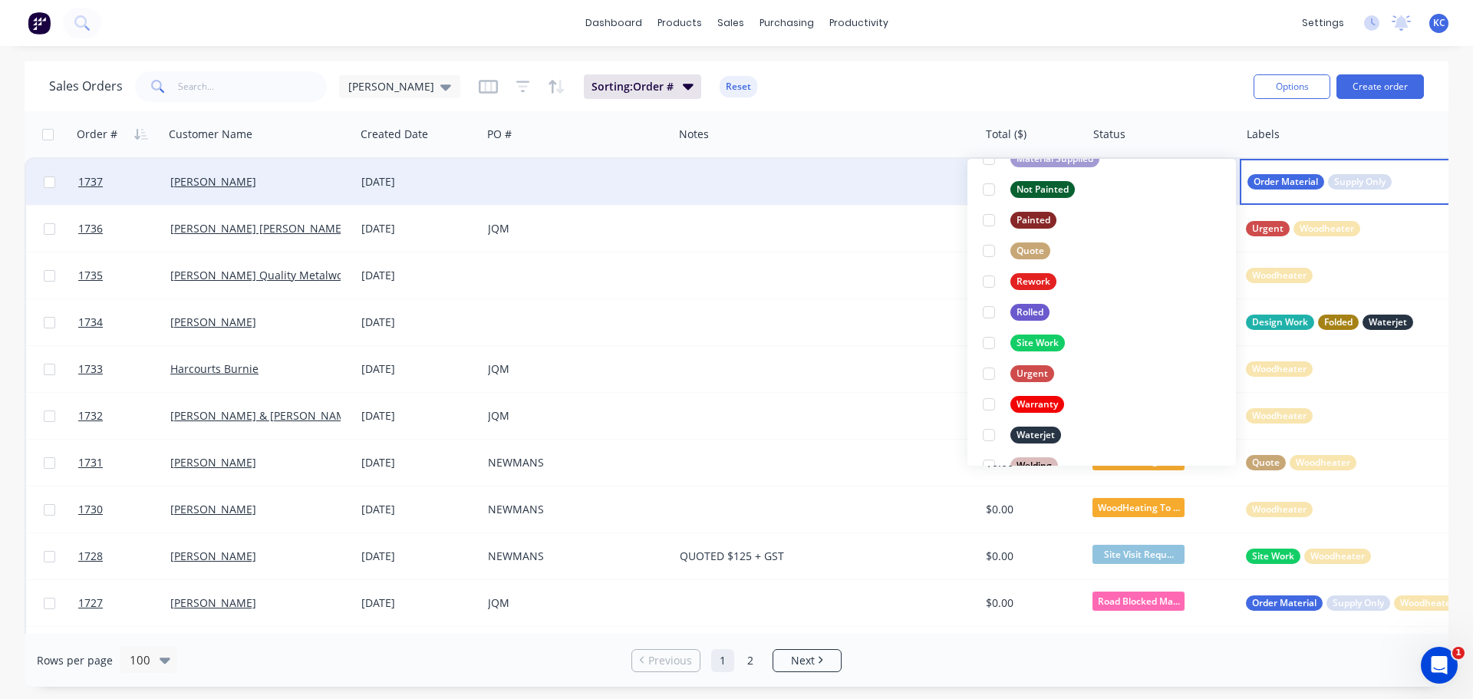
scroll to position [0, 0]
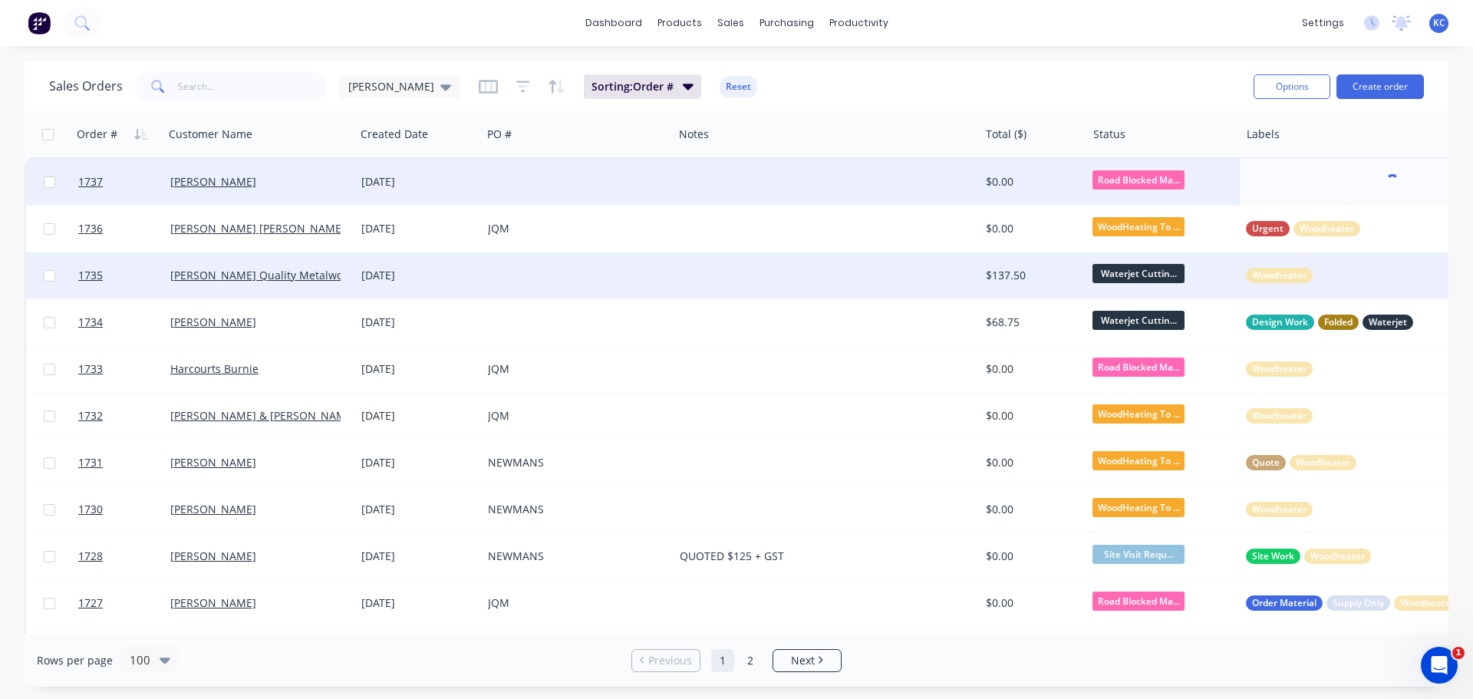
click at [1404, 293] on div "Woodheater" at bounding box center [1393, 275] width 306 height 46
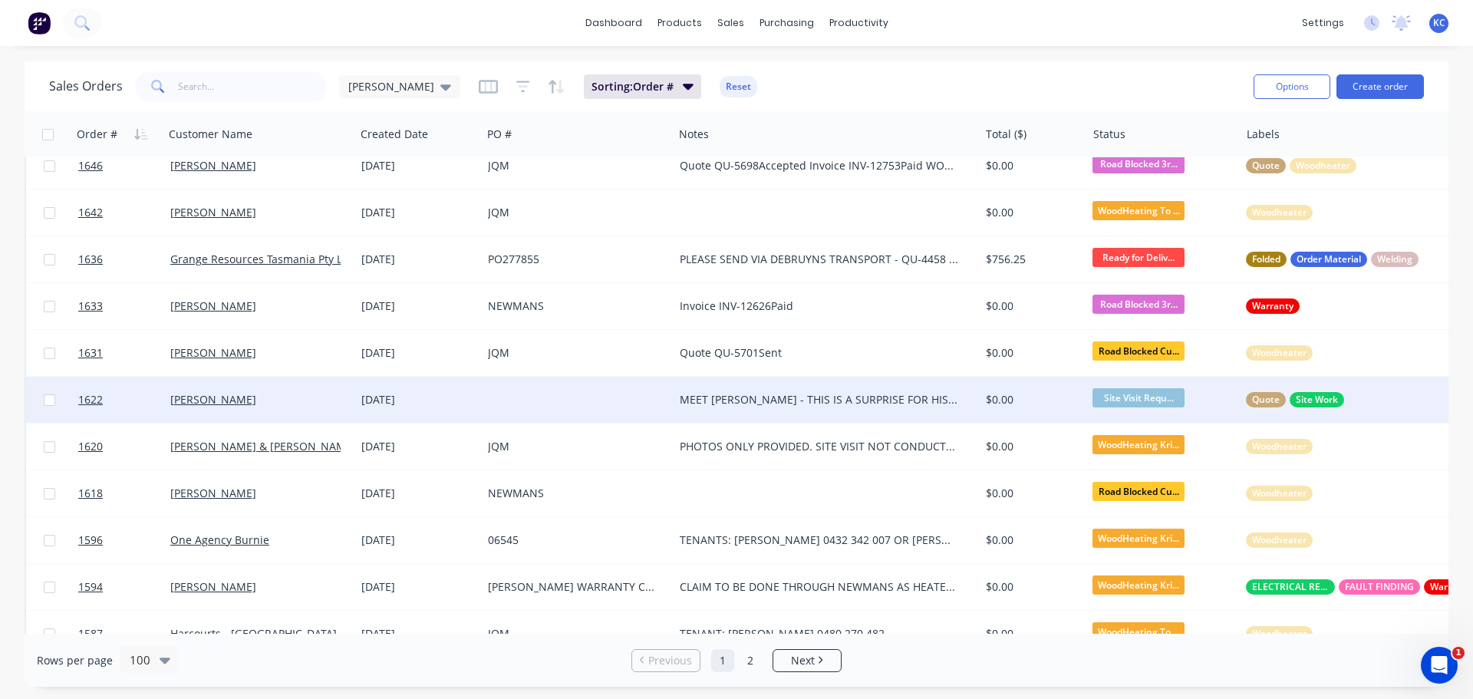
scroll to position [1918, 0]
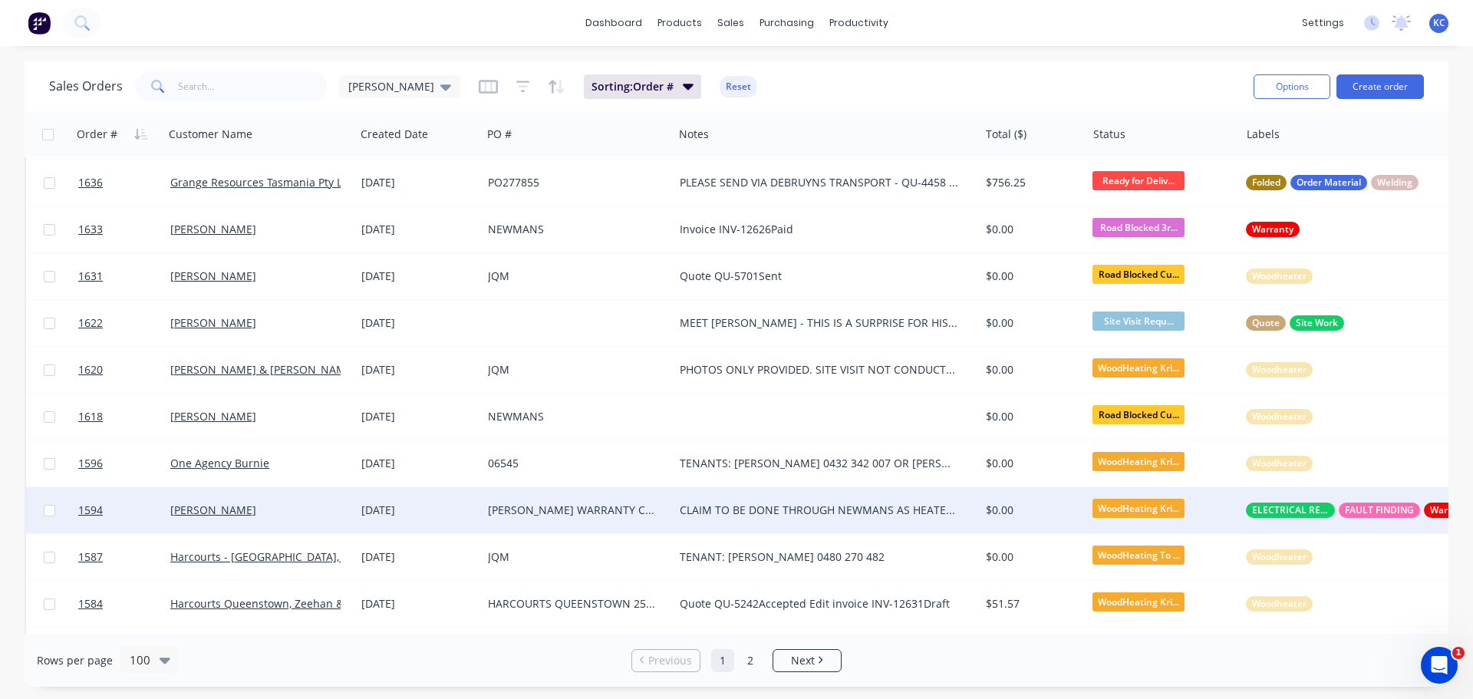
click at [779, 510] on div "CLAIM TO BE DONE THROUGH NEWMANS AS HEATER WAS PURCHASED FROM THERE" at bounding box center [819, 509] width 279 height 15
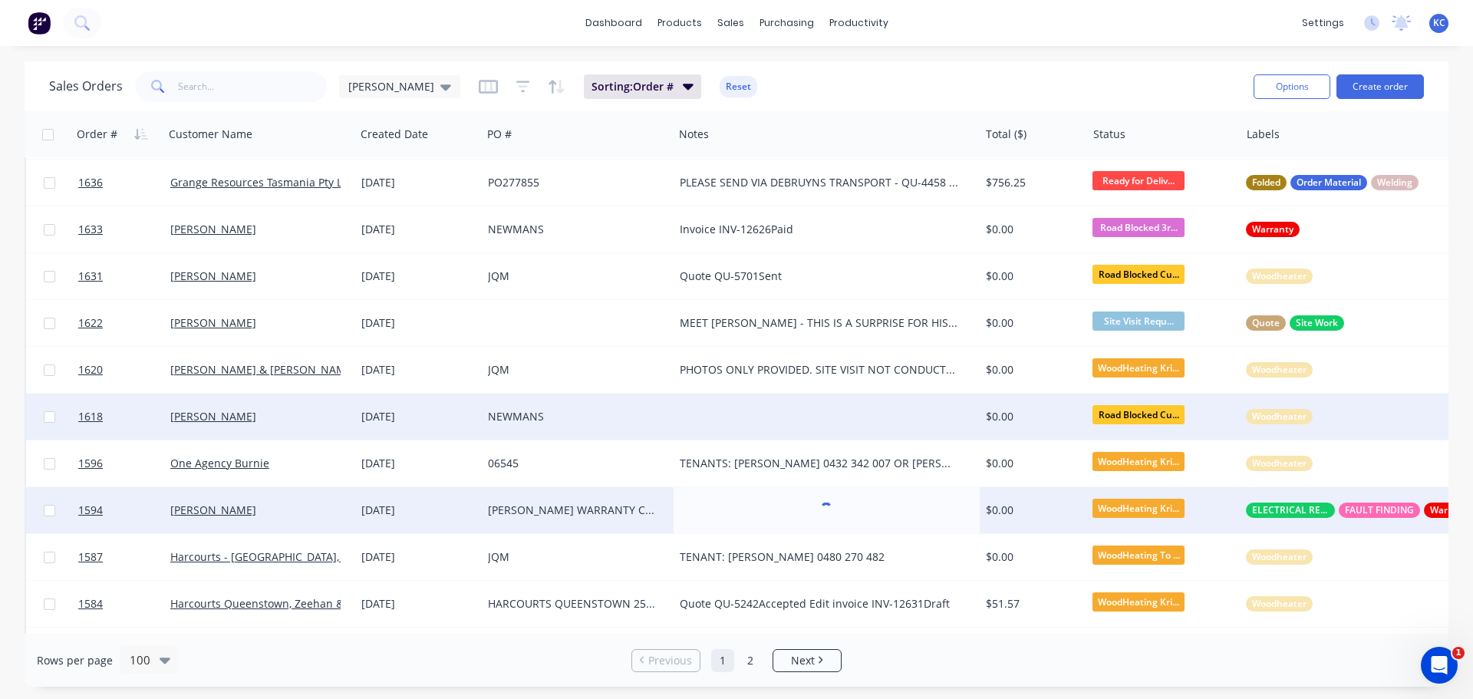
click at [775, 399] on div at bounding box center [826, 417] width 306 height 46
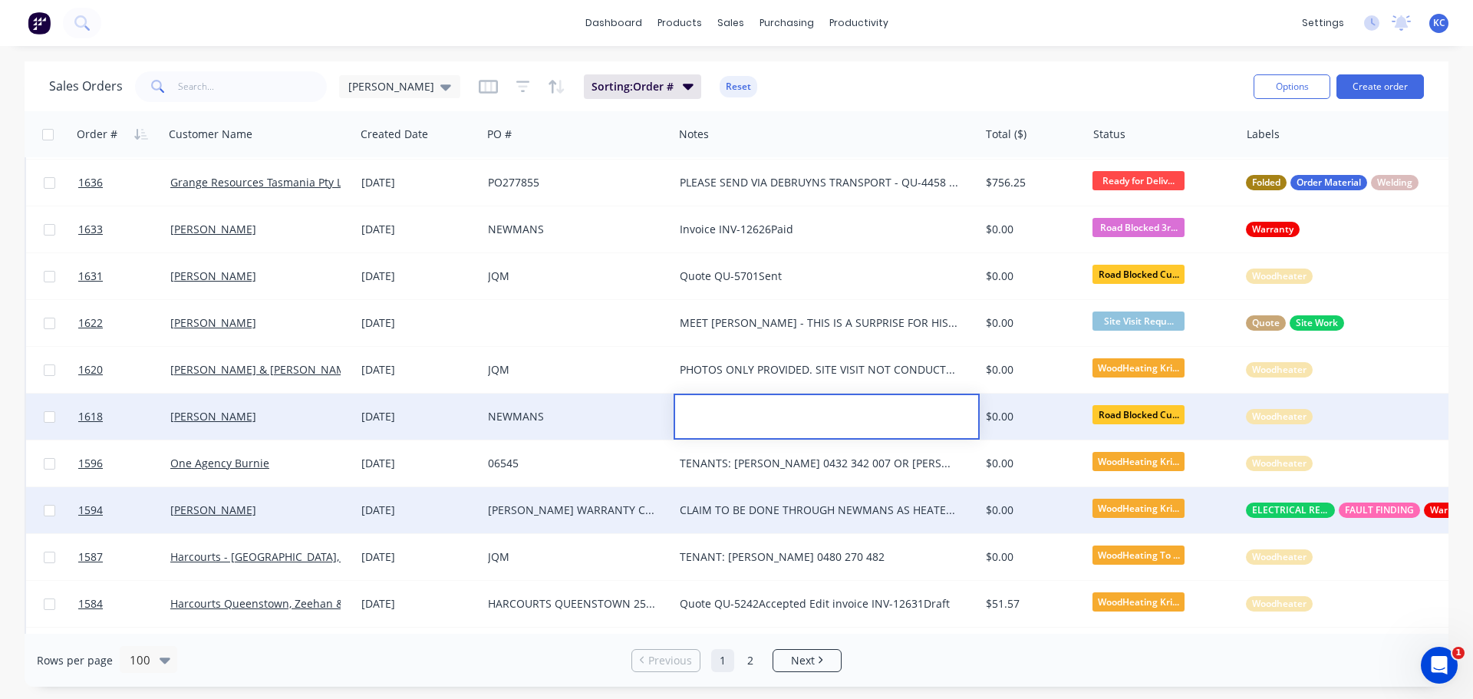
click at [561, 402] on div "NEWMANS" at bounding box center [577, 417] width 191 height 46
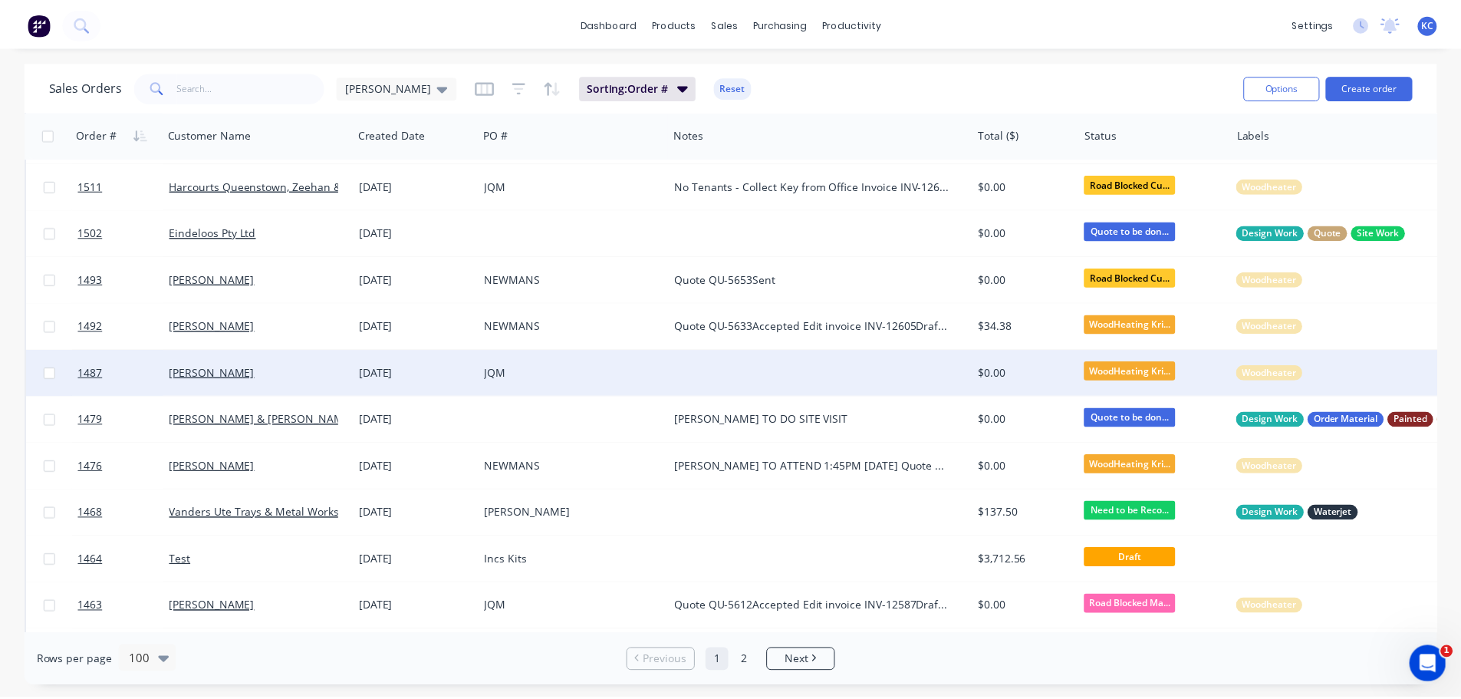
scroll to position [2992, 0]
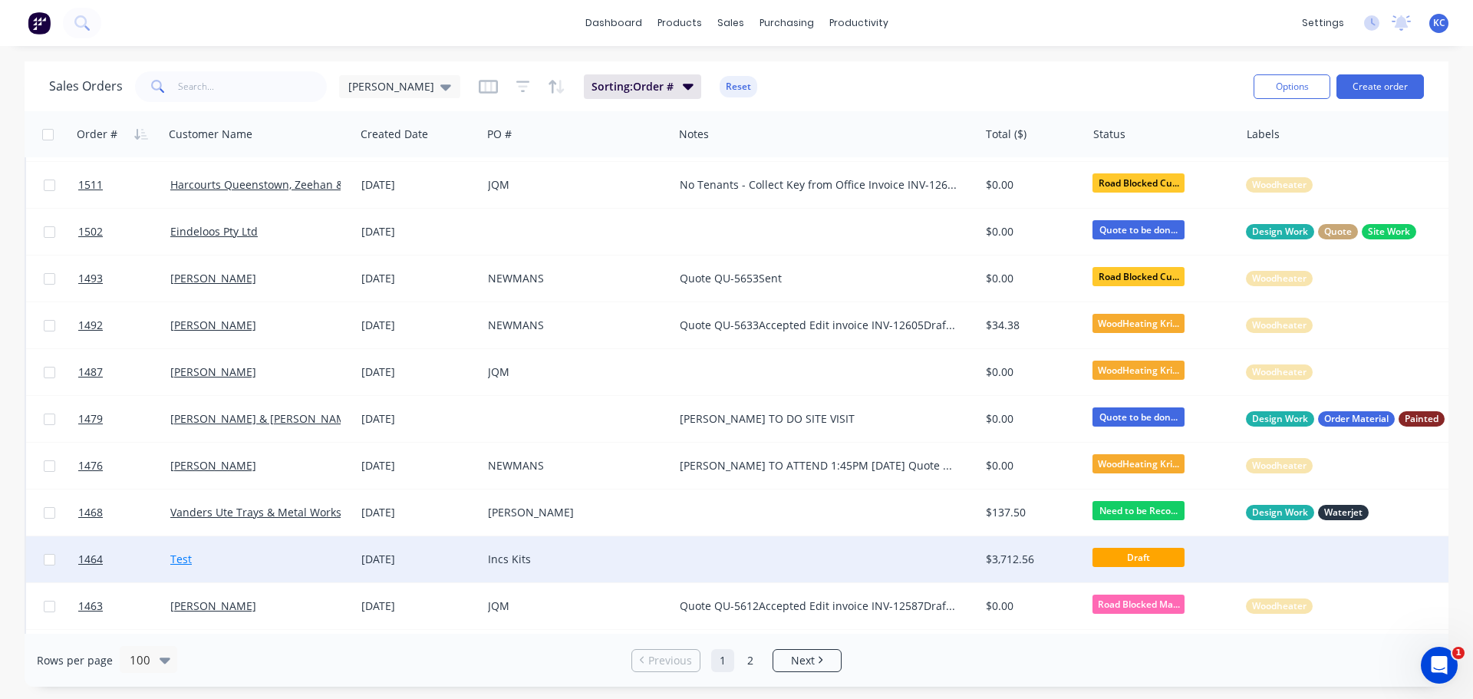
click at [182, 561] on link "Test" at bounding box center [180, 559] width 21 height 15
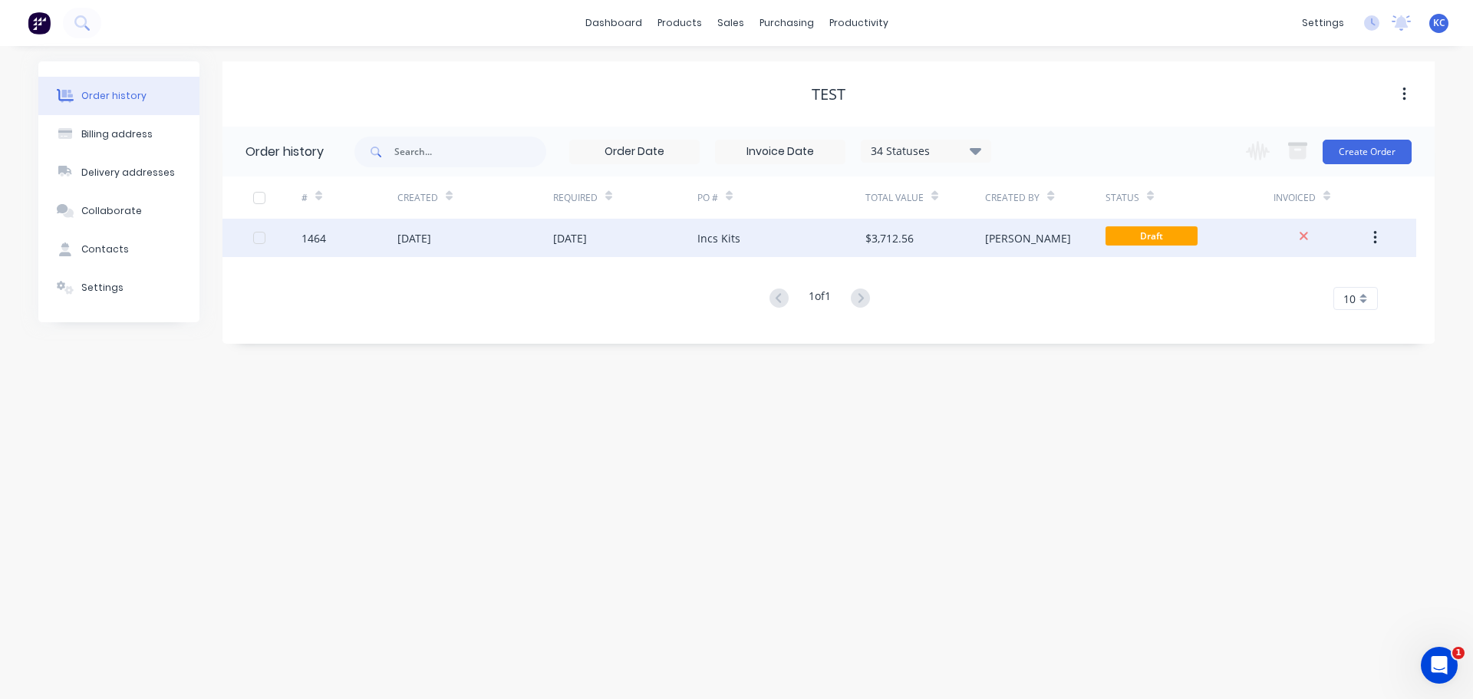
click at [702, 239] on div "Incs Kits" at bounding box center [718, 238] width 43 height 16
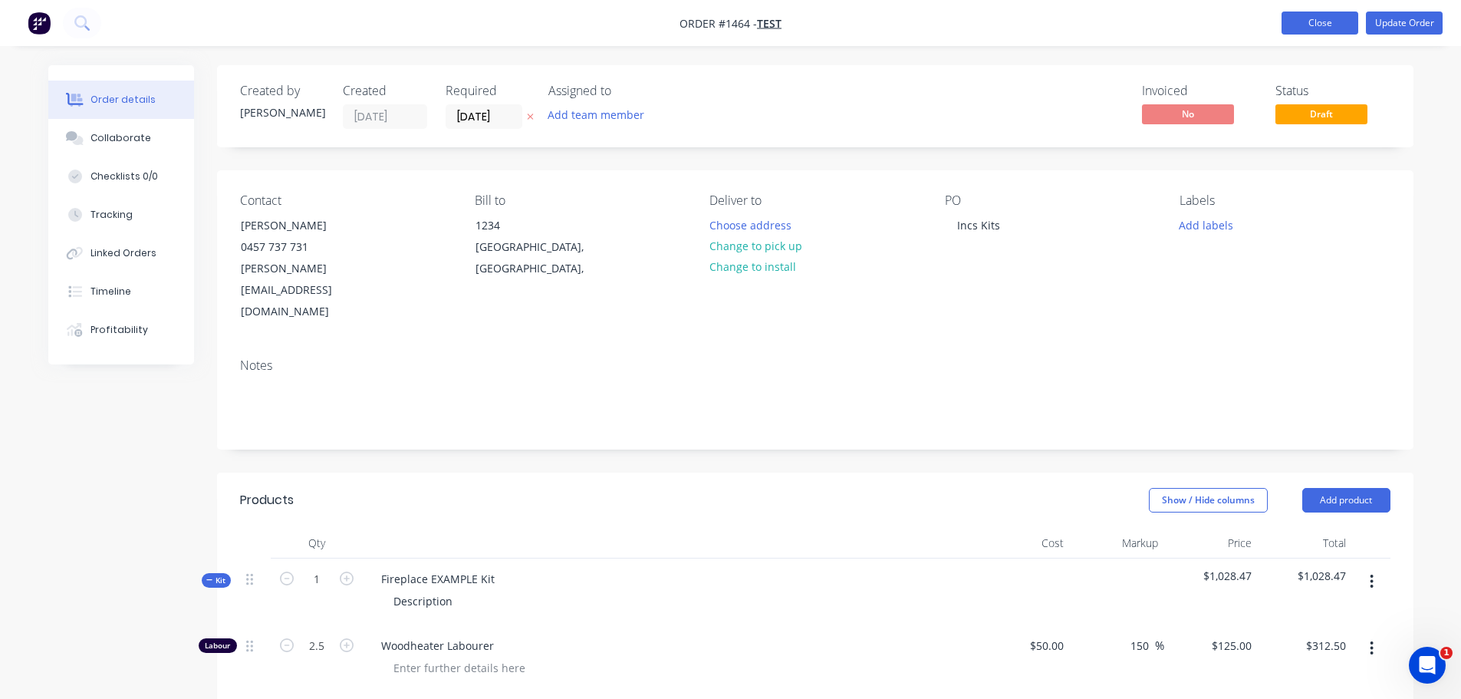
click at [1329, 21] on button "Close" at bounding box center [1320, 23] width 77 height 23
